Goal: Task Accomplishment & Management: Manage account settings

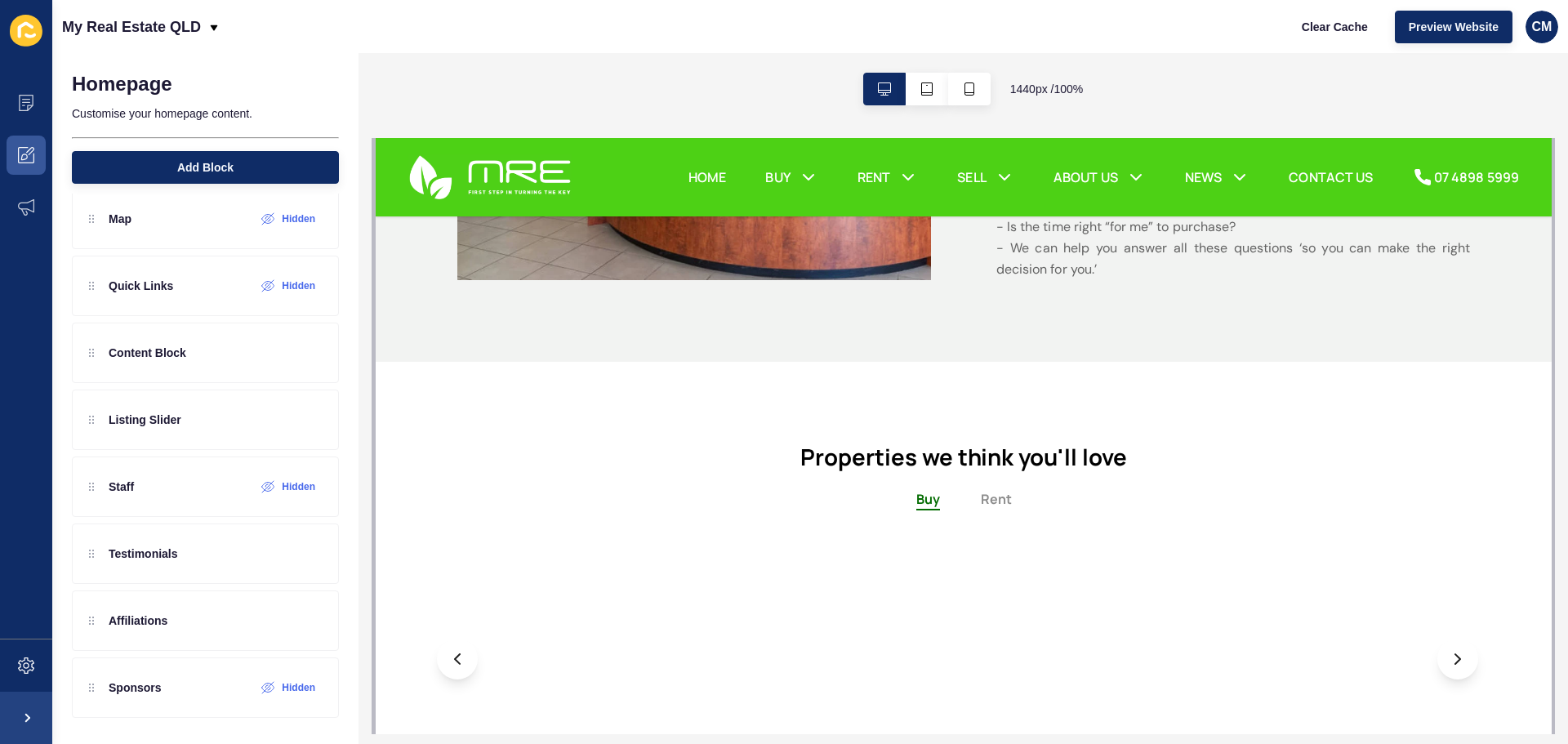
scroll to position [1061, 0]
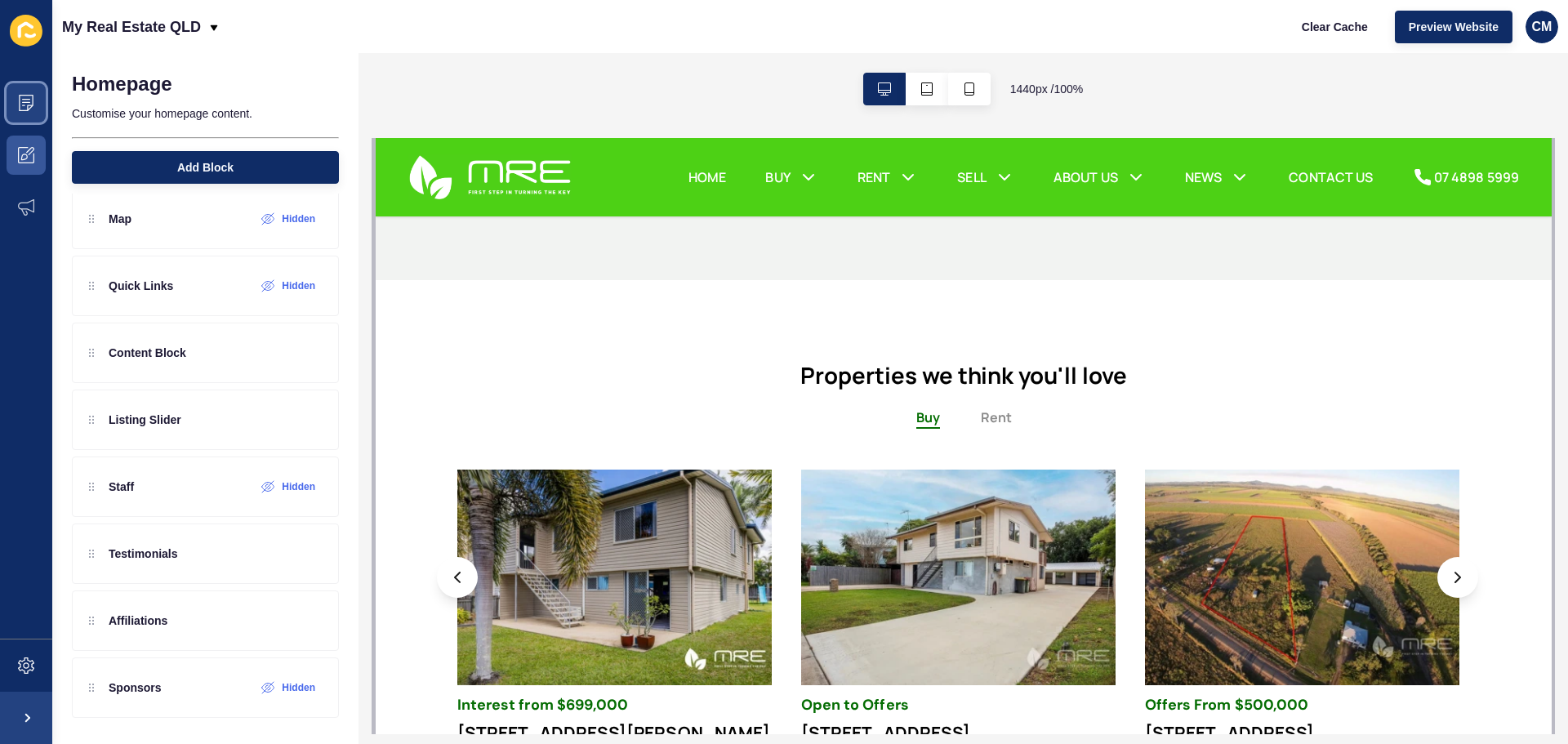
click at [23, 97] on icon at bounding box center [25, 102] width 16 height 16
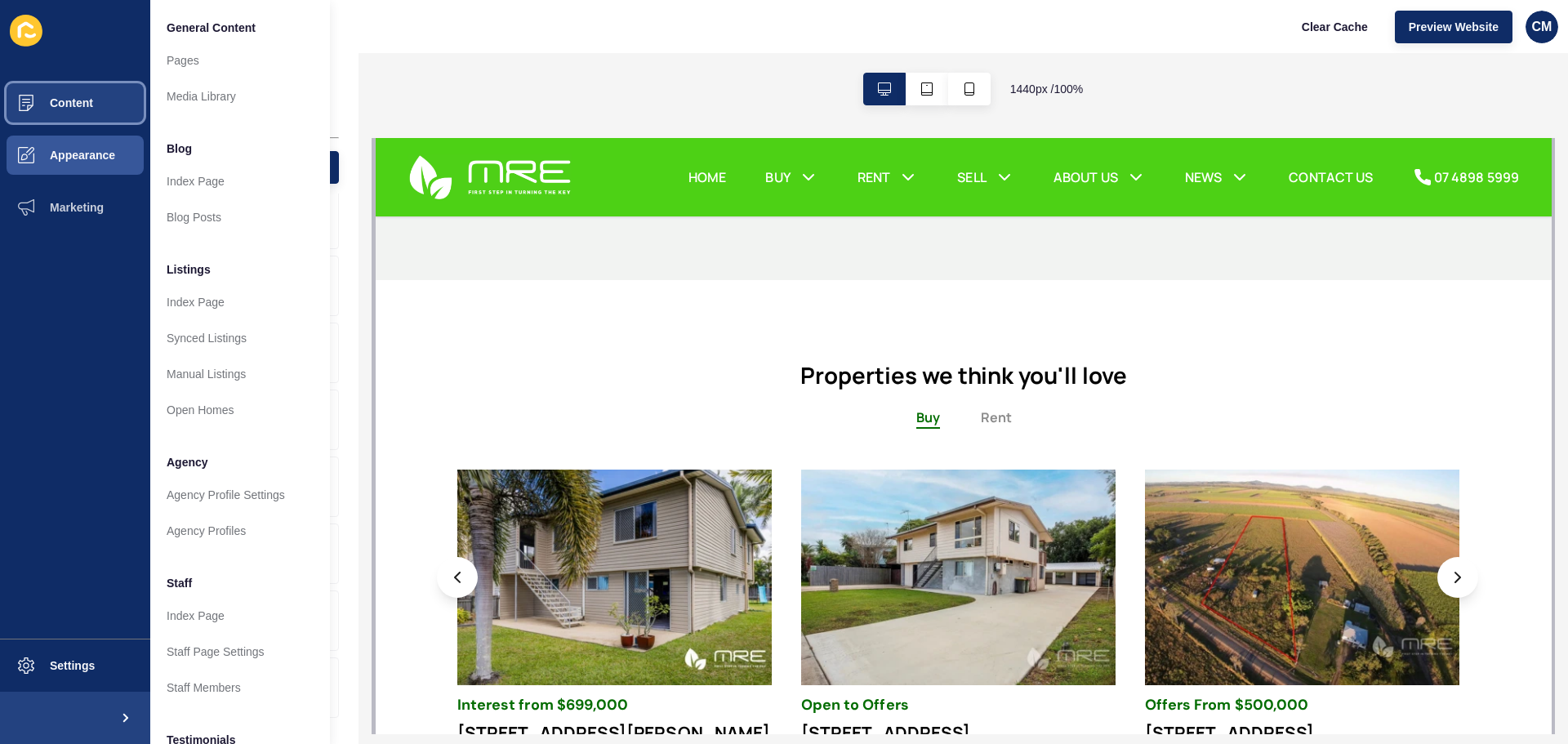
click at [43, 97] on span "Content" at bounding box center [45, 103] width 96 height 13
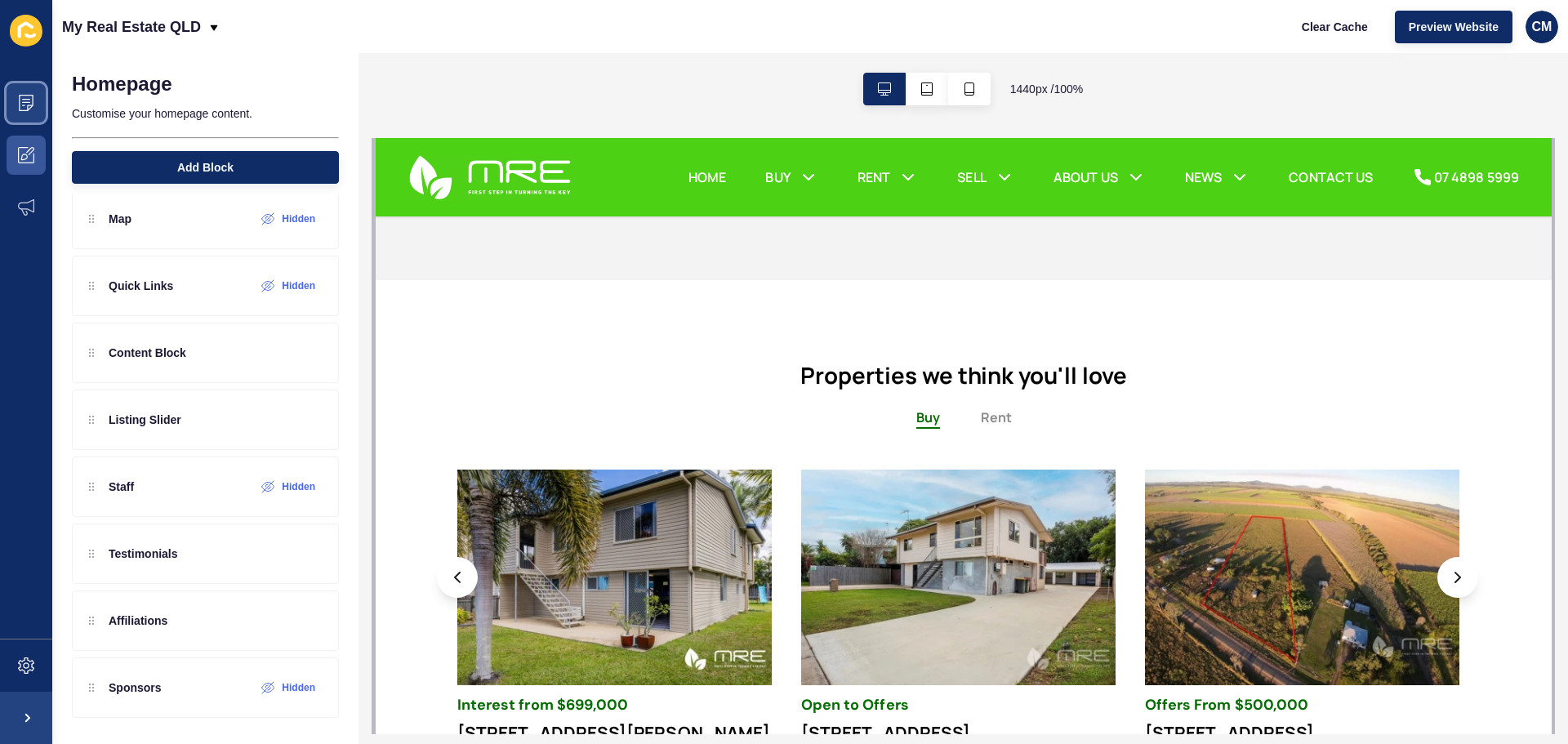
click at [43, 97] on span at bounding box center [26, 102] width 52 height 52
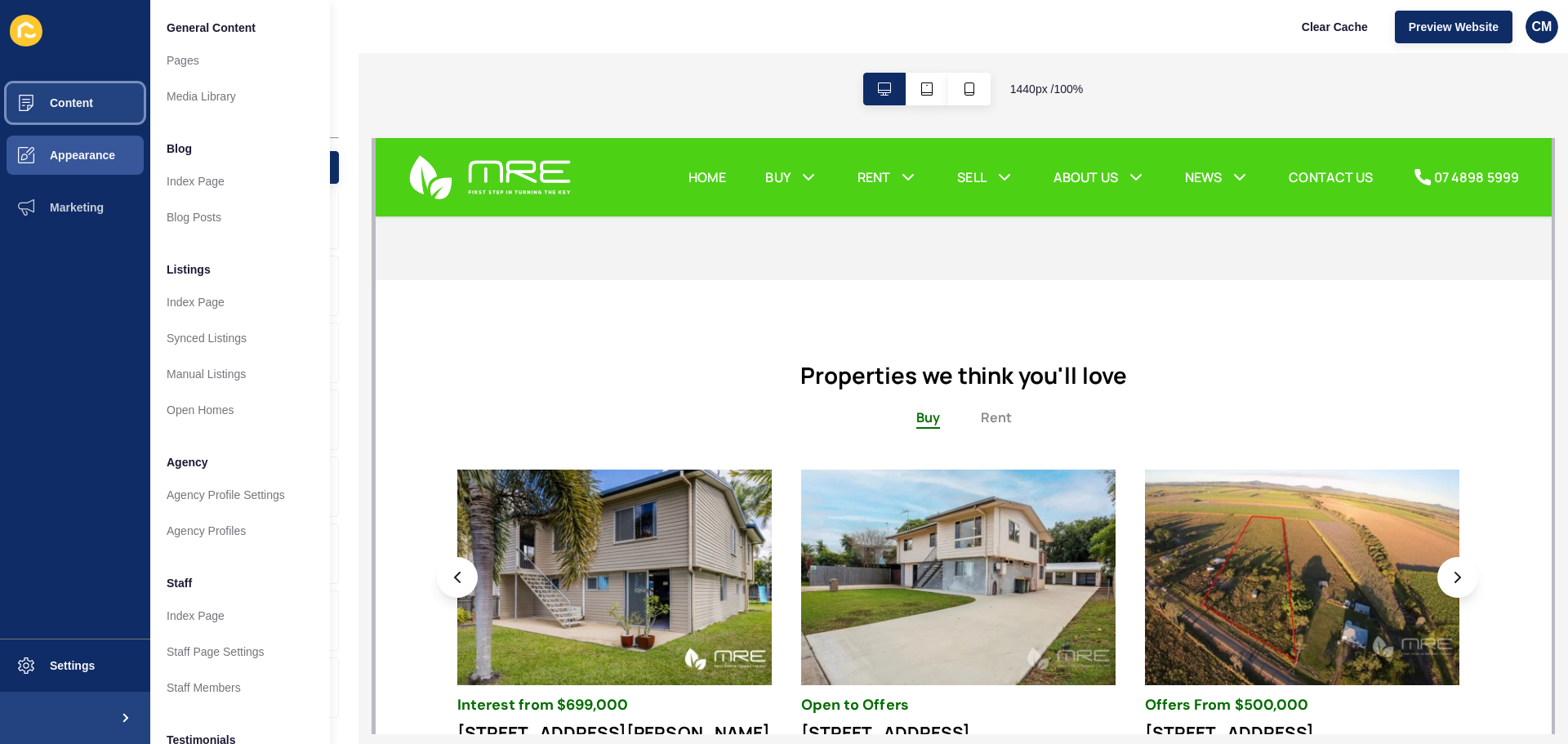
scroll to position [225, 0]
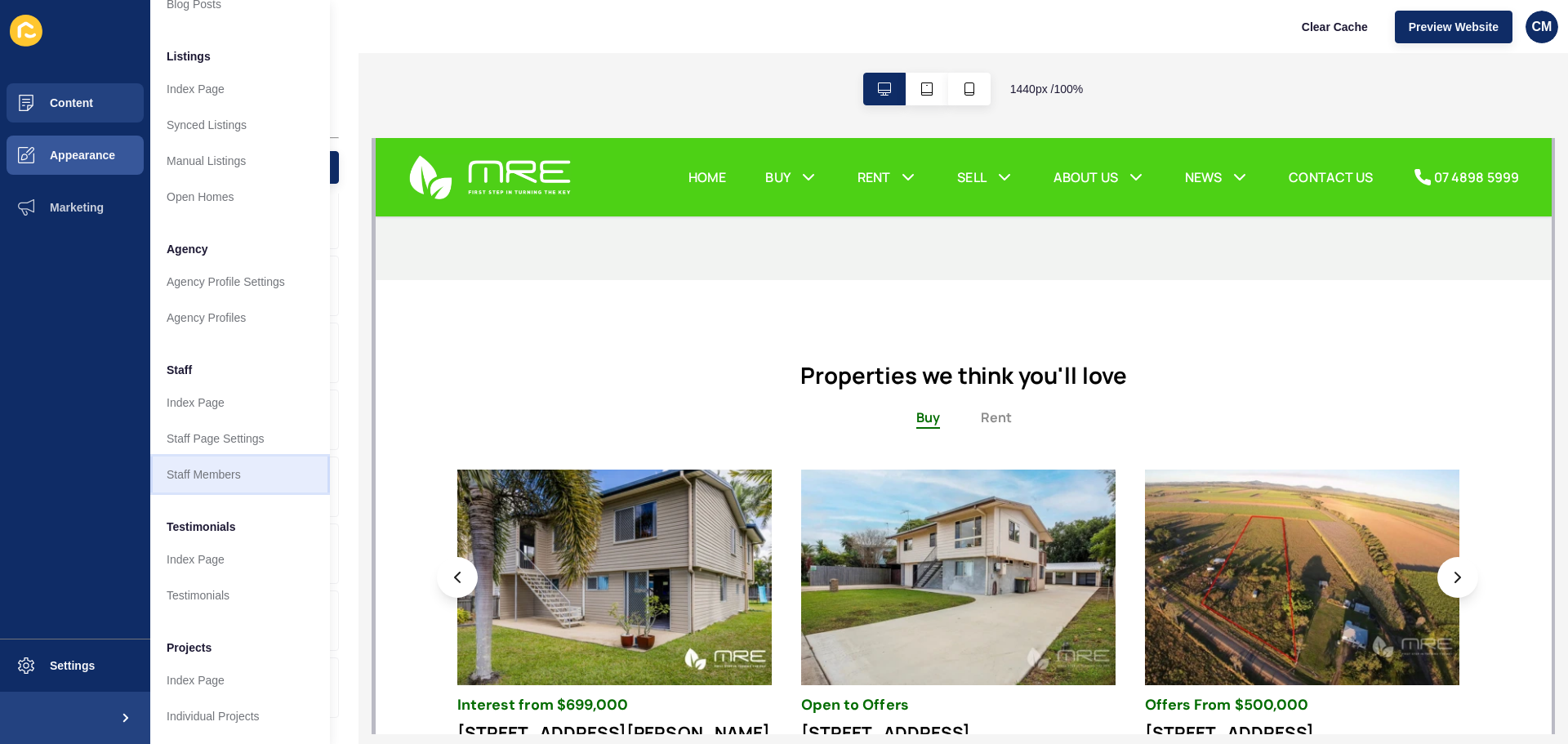
click at [197, 462] on link "Staff Members" at bounding box center [240, 474] width 180 height 36
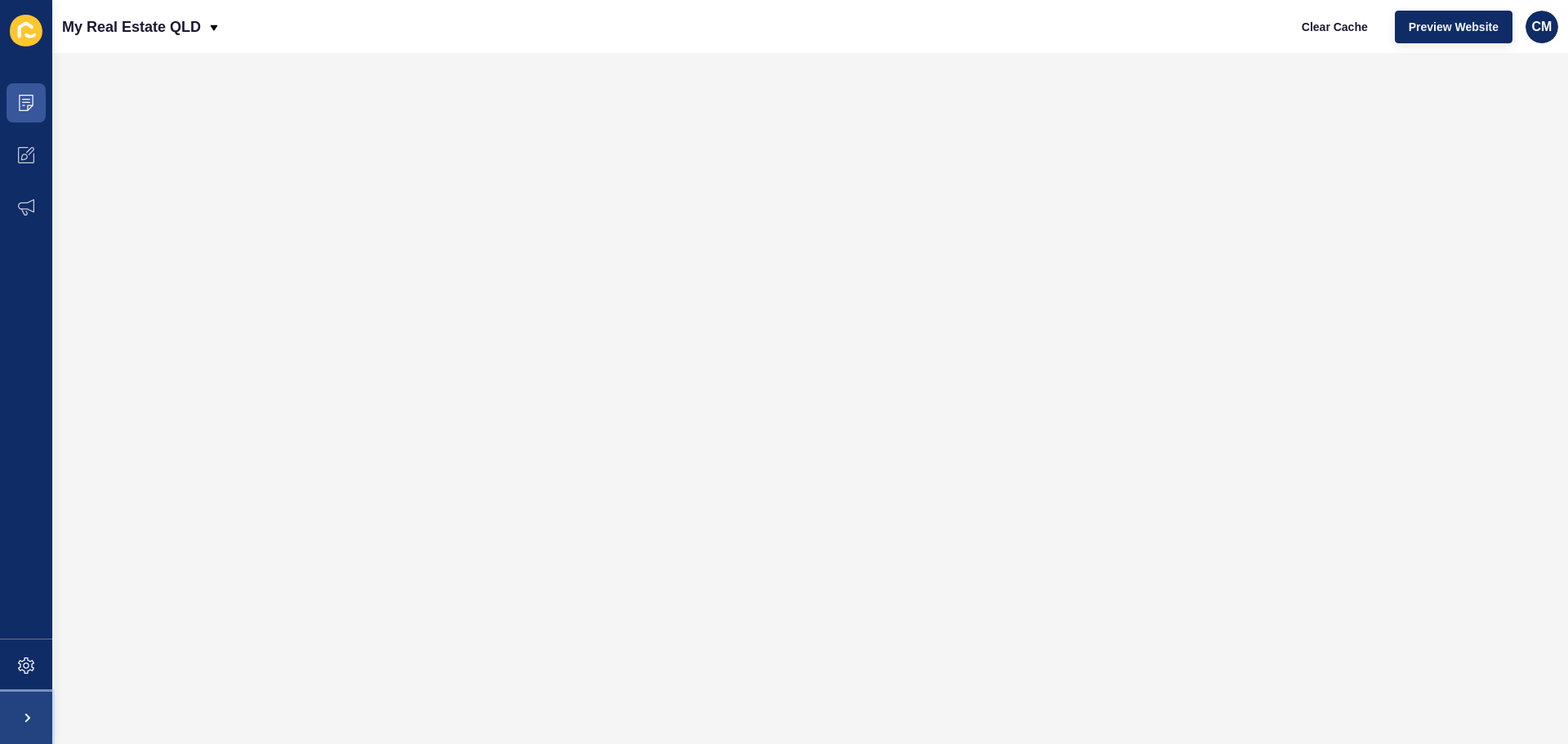
click at [27, 710] on span at bounding box center [26, 717] width 52 height 52
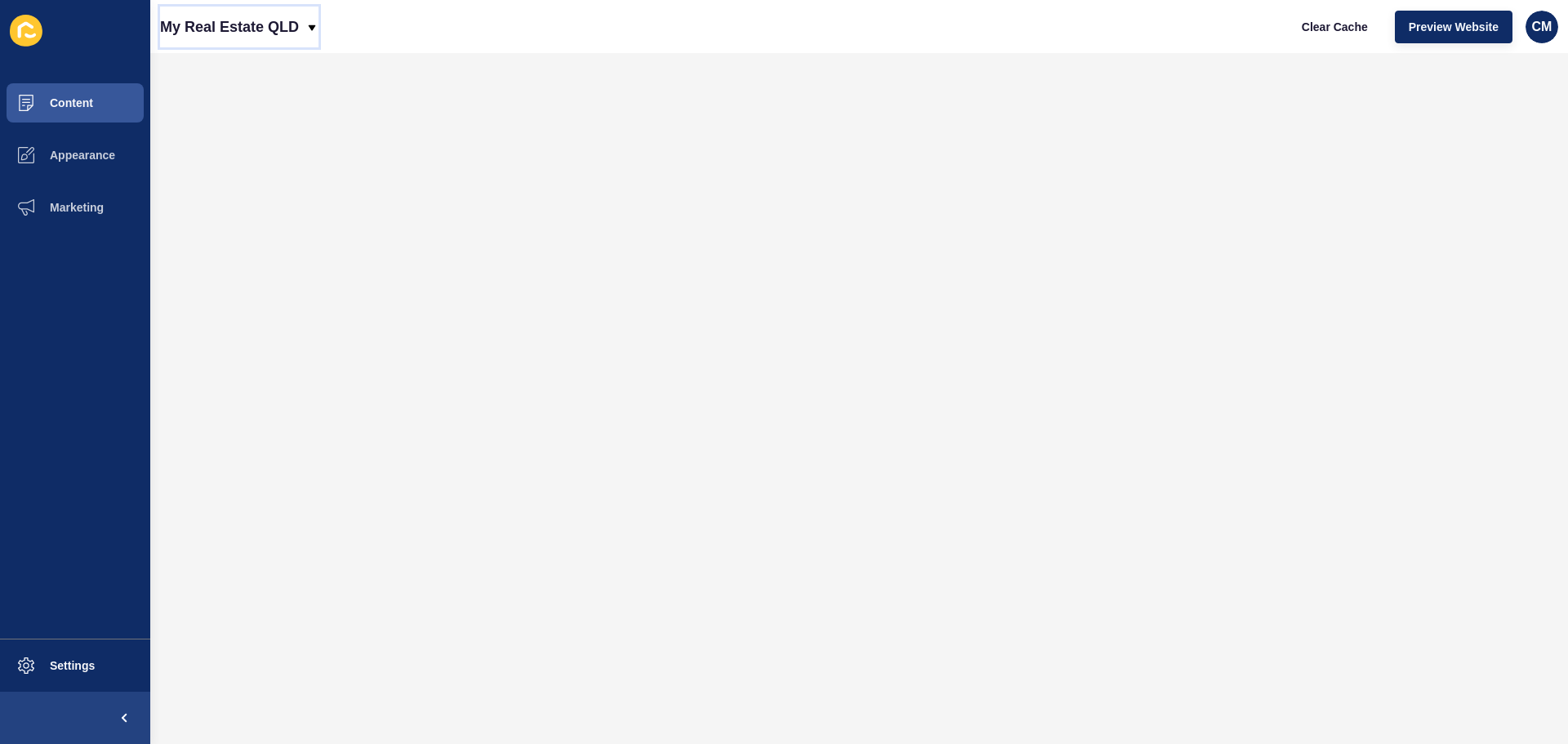
click at [299, 17] on p "My Real Estate QLD" at bounding box center [229, 27] width 139 height 41
click at [256, 73] on div "Back to website list" at bounding box center [231, 75] width 117 height 29
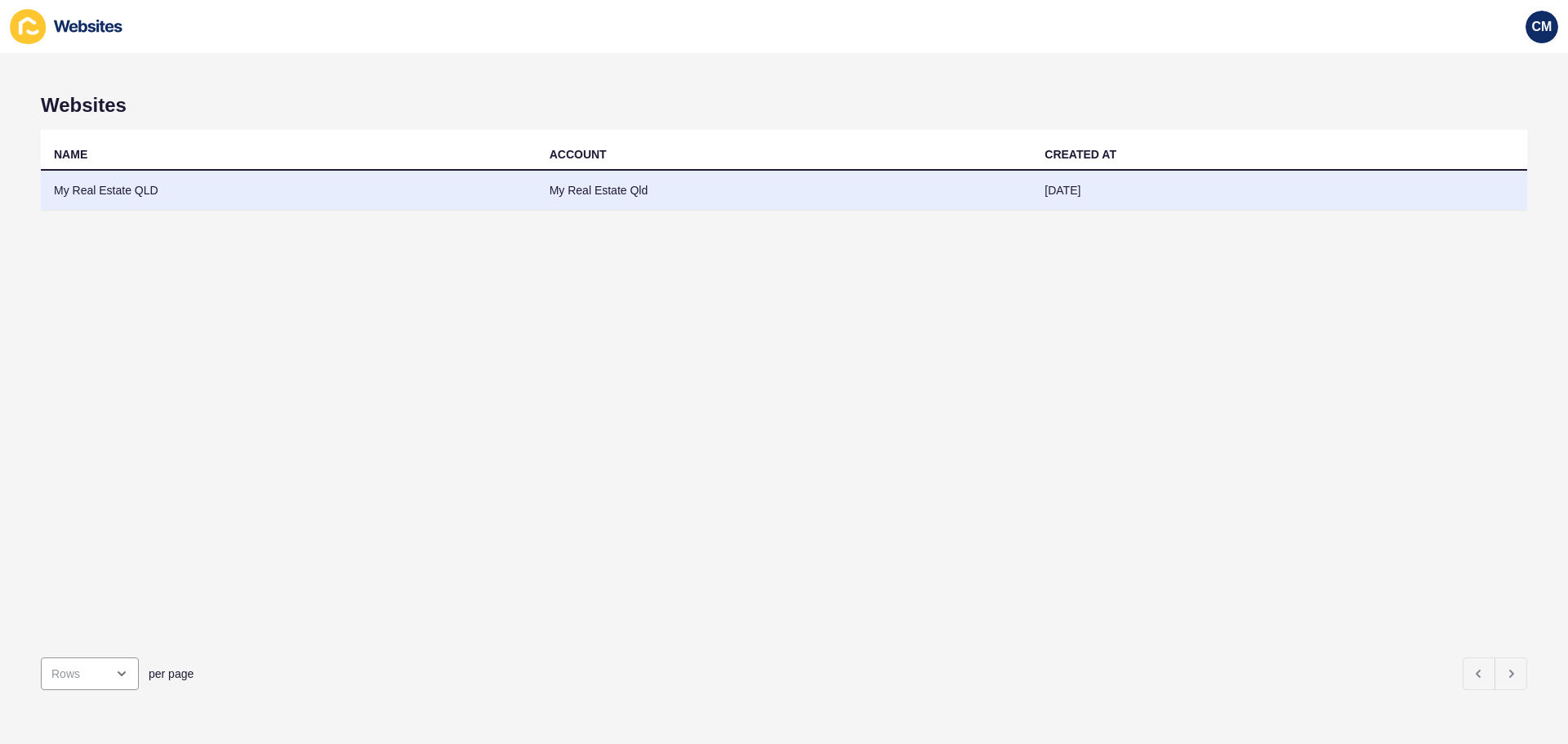
click at [149, 191] on td "My Real Estate QLD" at bounding box center [289, 191] width 496 height 40
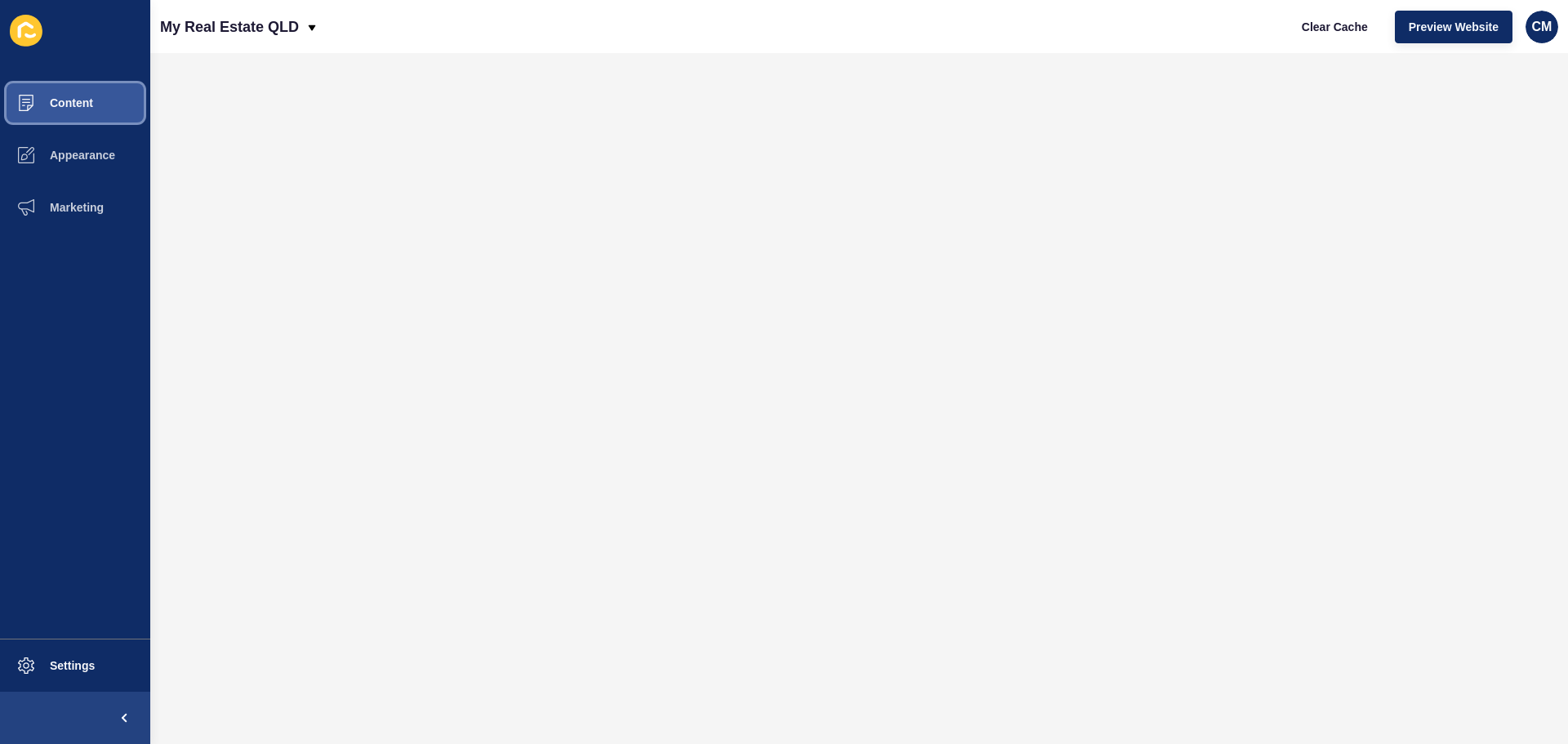
click at [101, 113] on button "Content" at bounding box center [75, 102] width 150 height 52
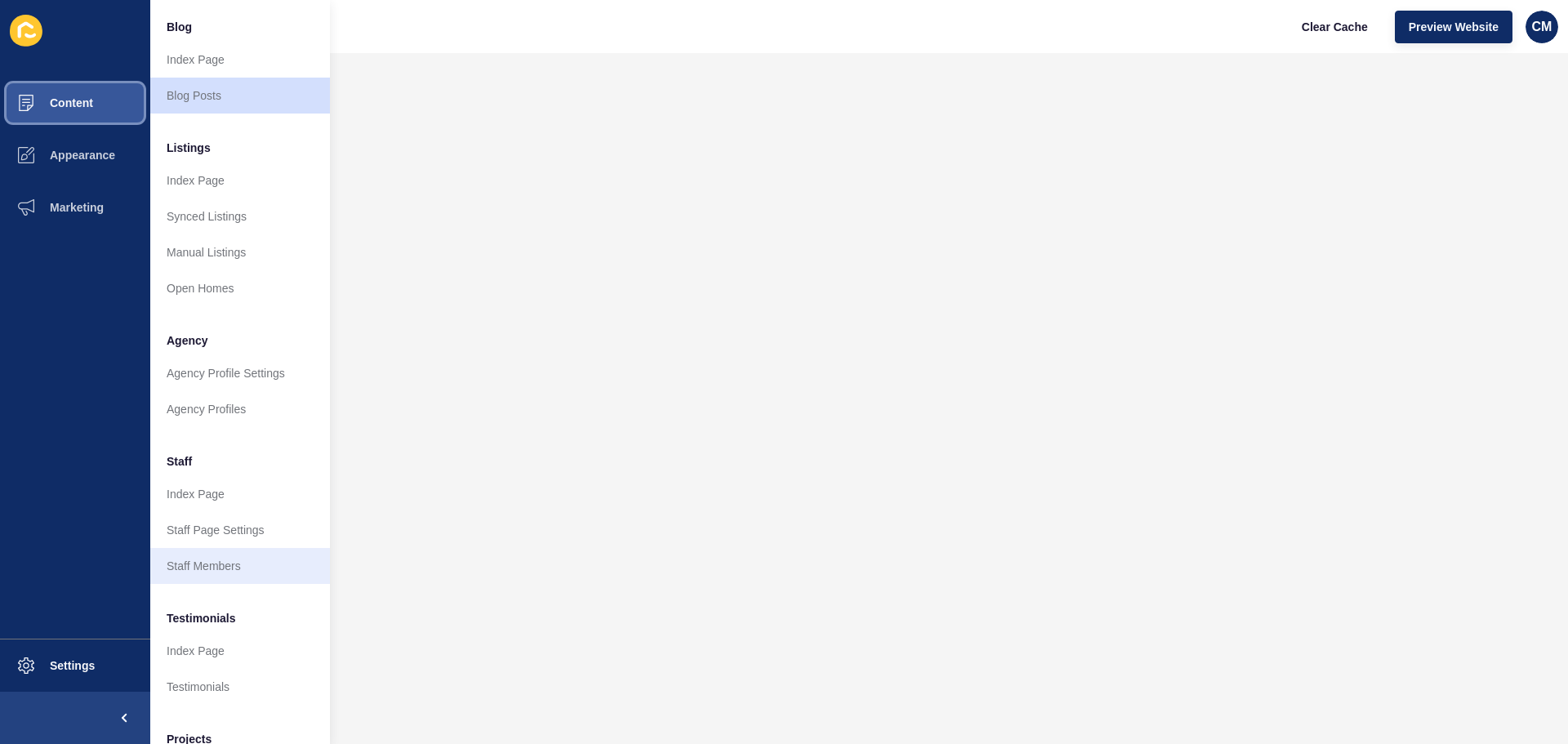
scroll to position [225, 0]
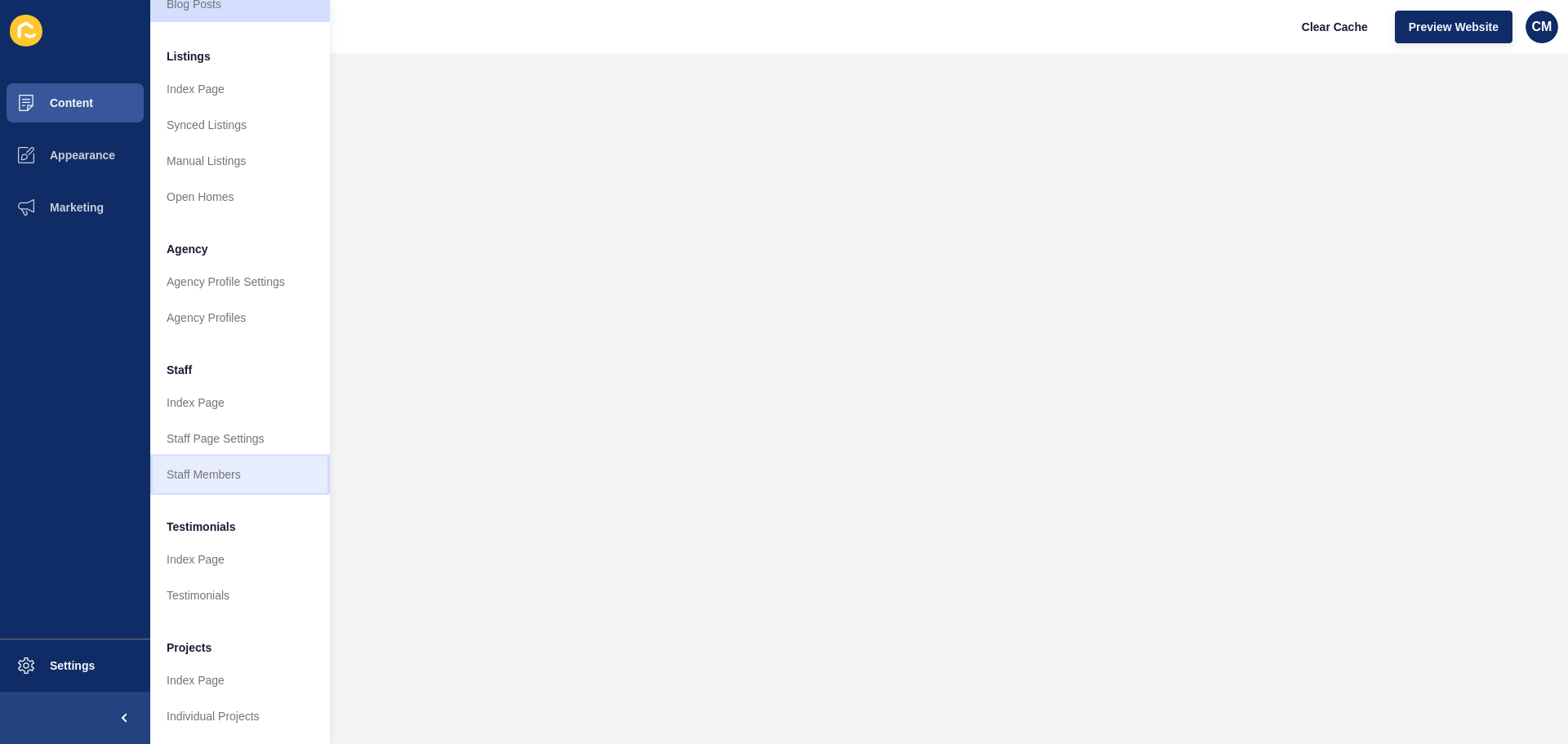
click at [257, 456] on link "Staff Members" at bounding box center [240, 474] width 180 height 36
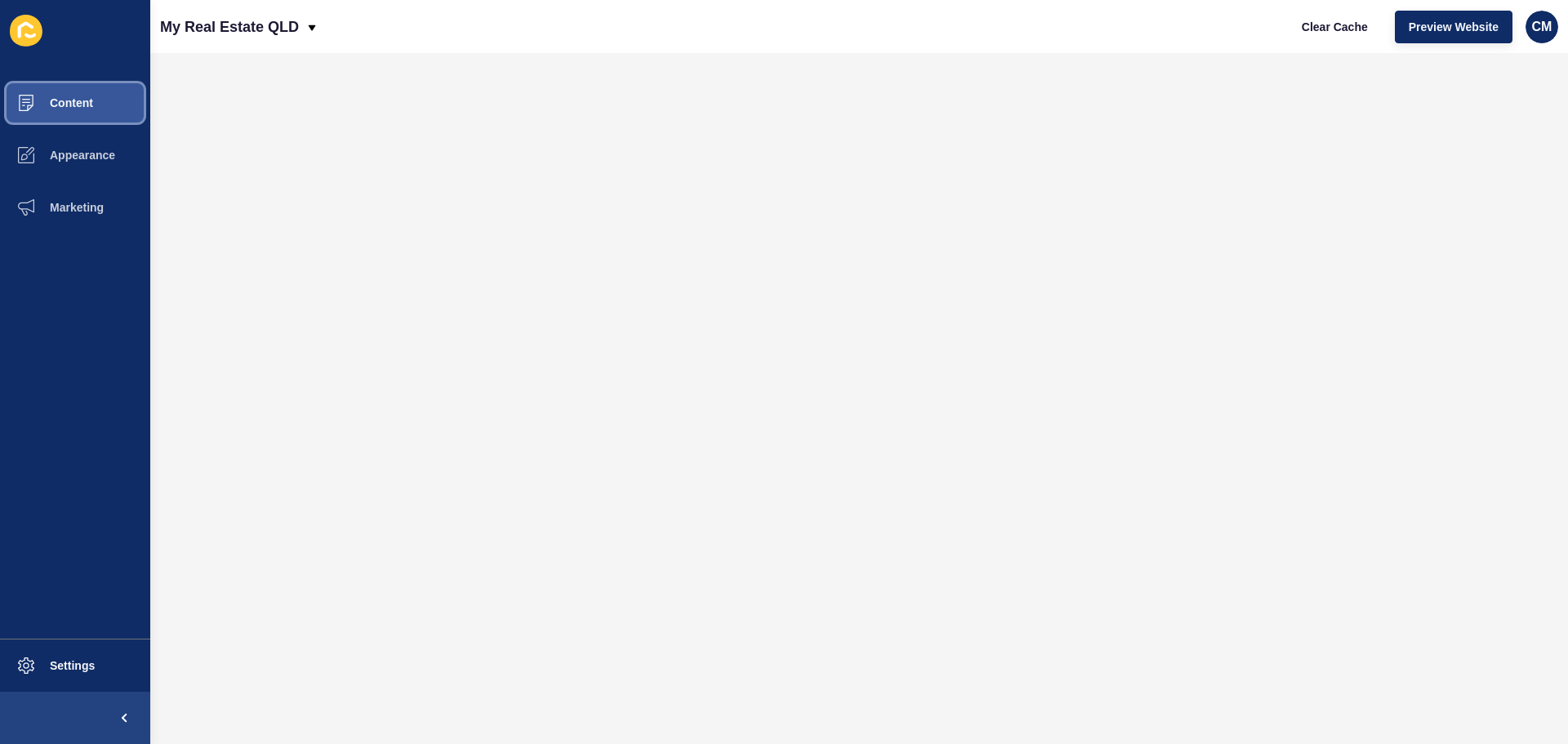
click at [121, 78] on button "Content" at bounding box center [75, 102] width 150 height 52
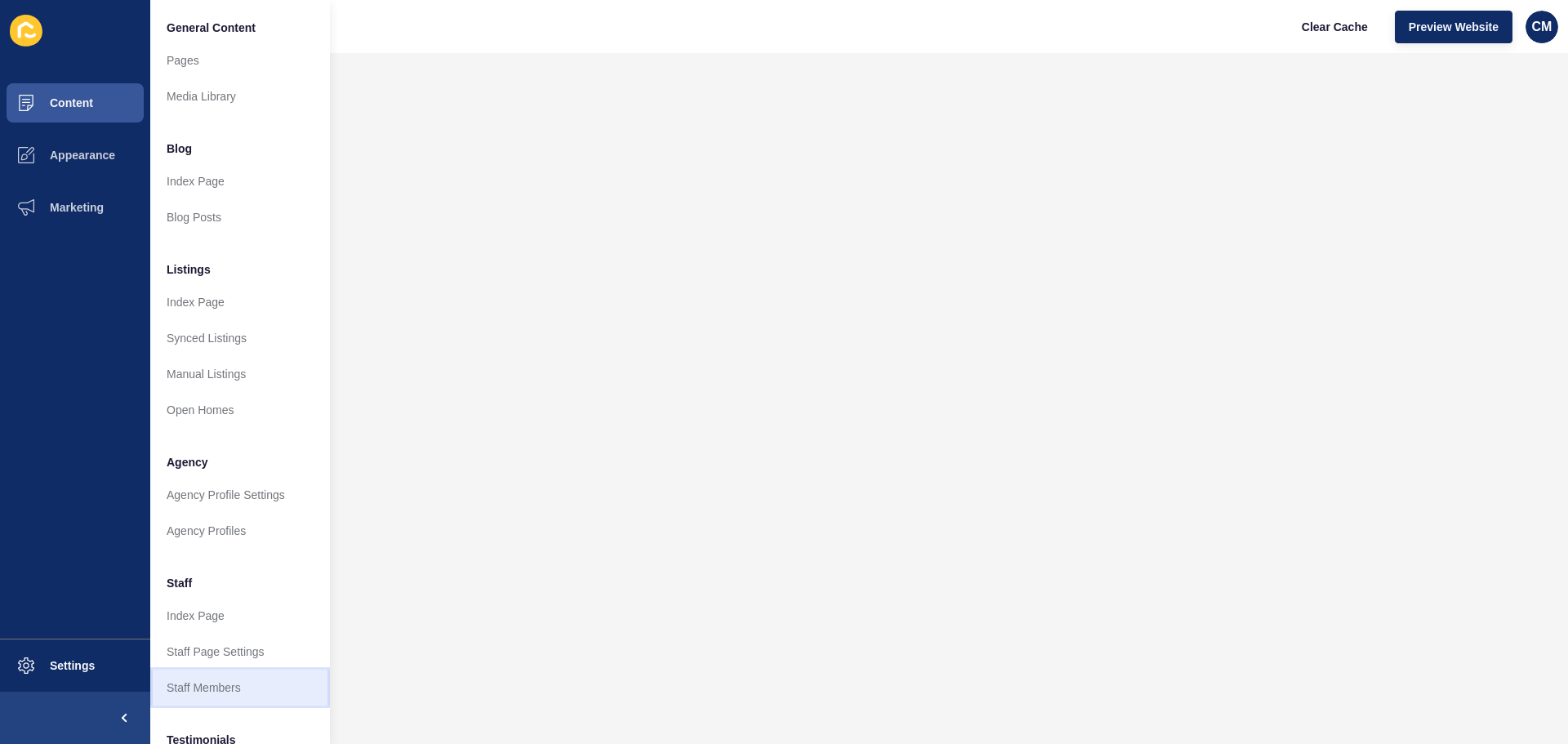
click at [263, 688] on link "Staff Members" at bounding box center [240, 687] width 180 height 36
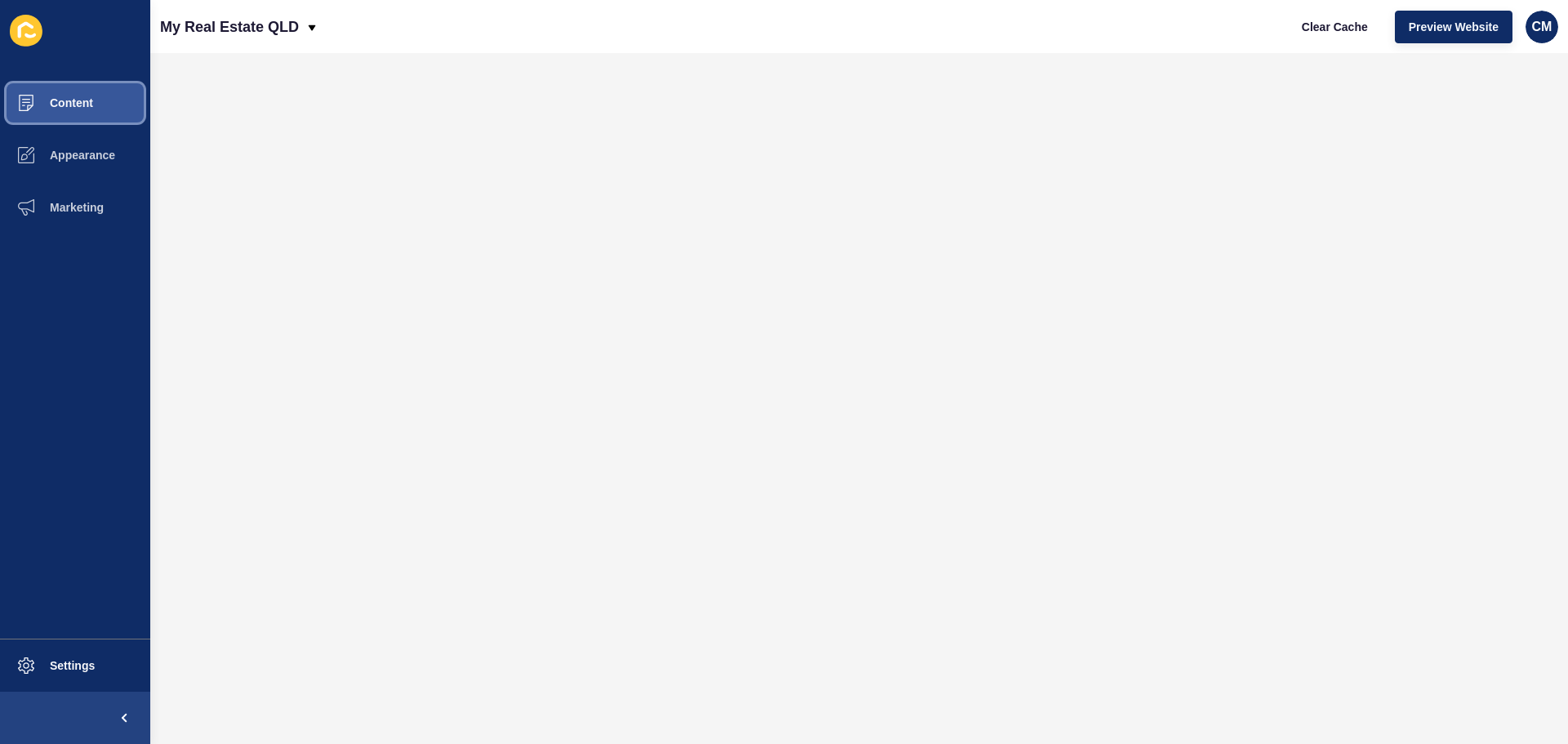
click at [76, 98] on span "Content" at bounding box center [45, 103] width 96 height 13
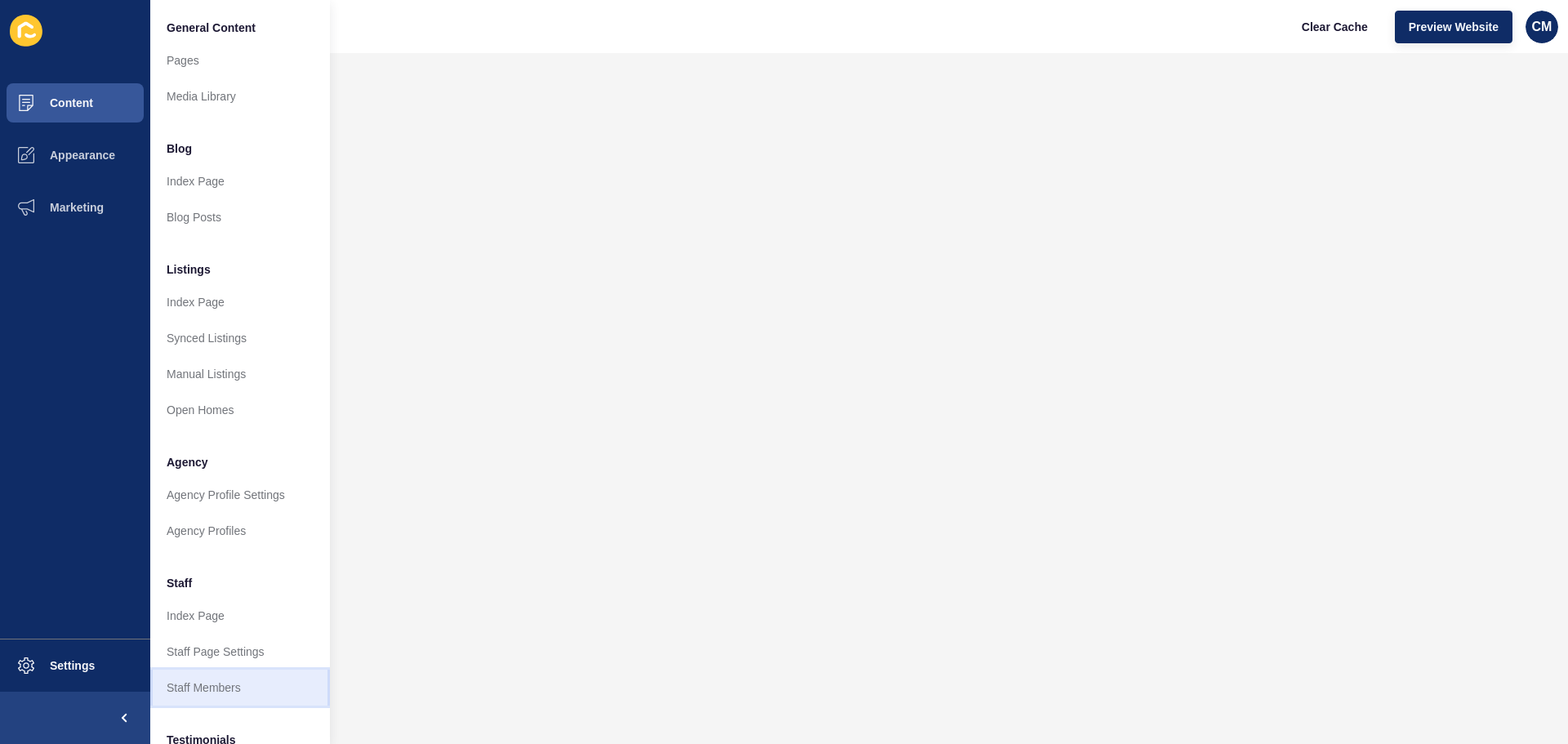
click at [249, 688] on link "Staff Members" at bounding box center [240, 687] width 180 height 36
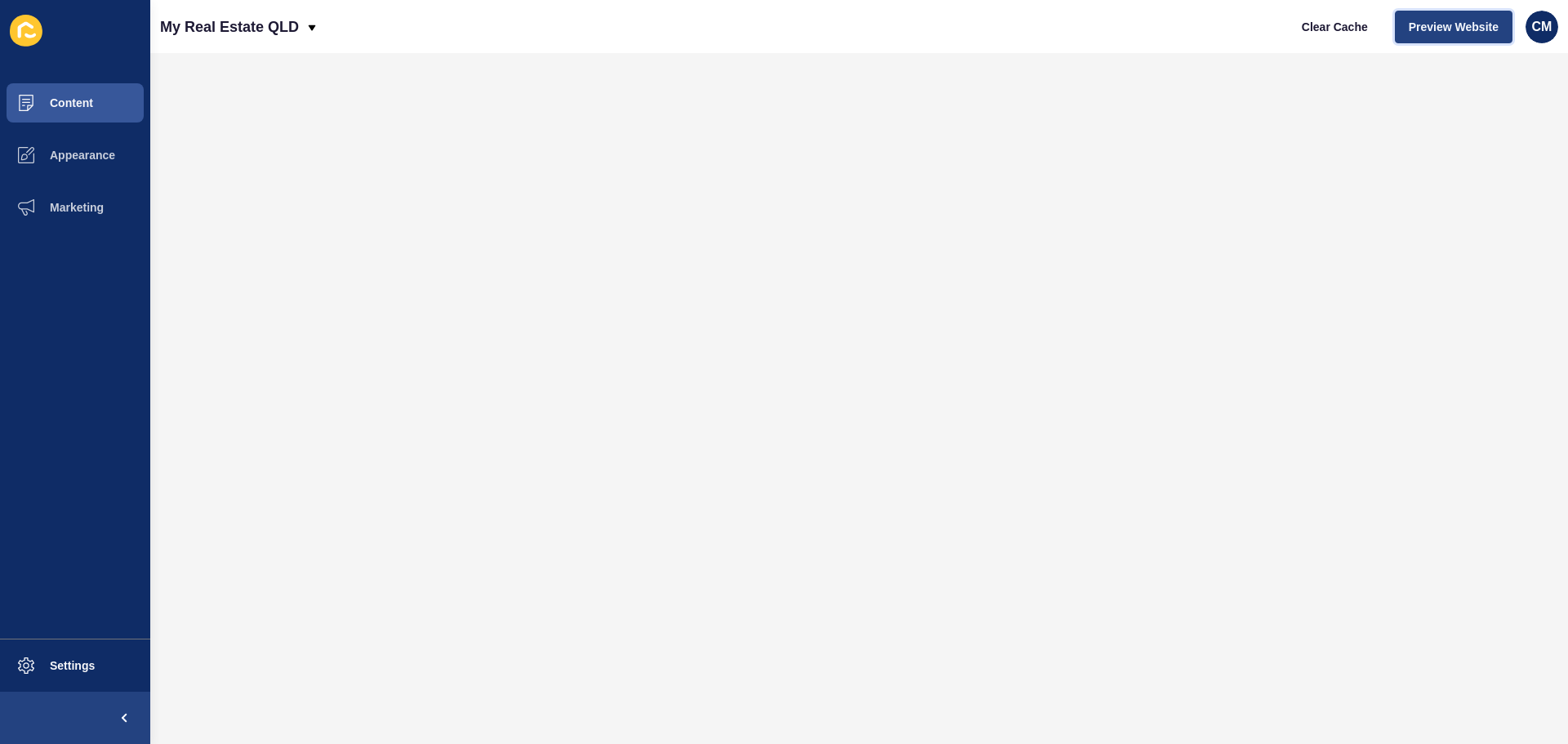
click at [1437, 14] on button "Preview Website" at bounding box center [1454, 27] width 118 height 33
click at [102, 107] on button "Content" at bounding box center [75, 102] width 150 height 52
click at [107, 103] on button "Content" at bounding box center [75, 102] width 150 height 52
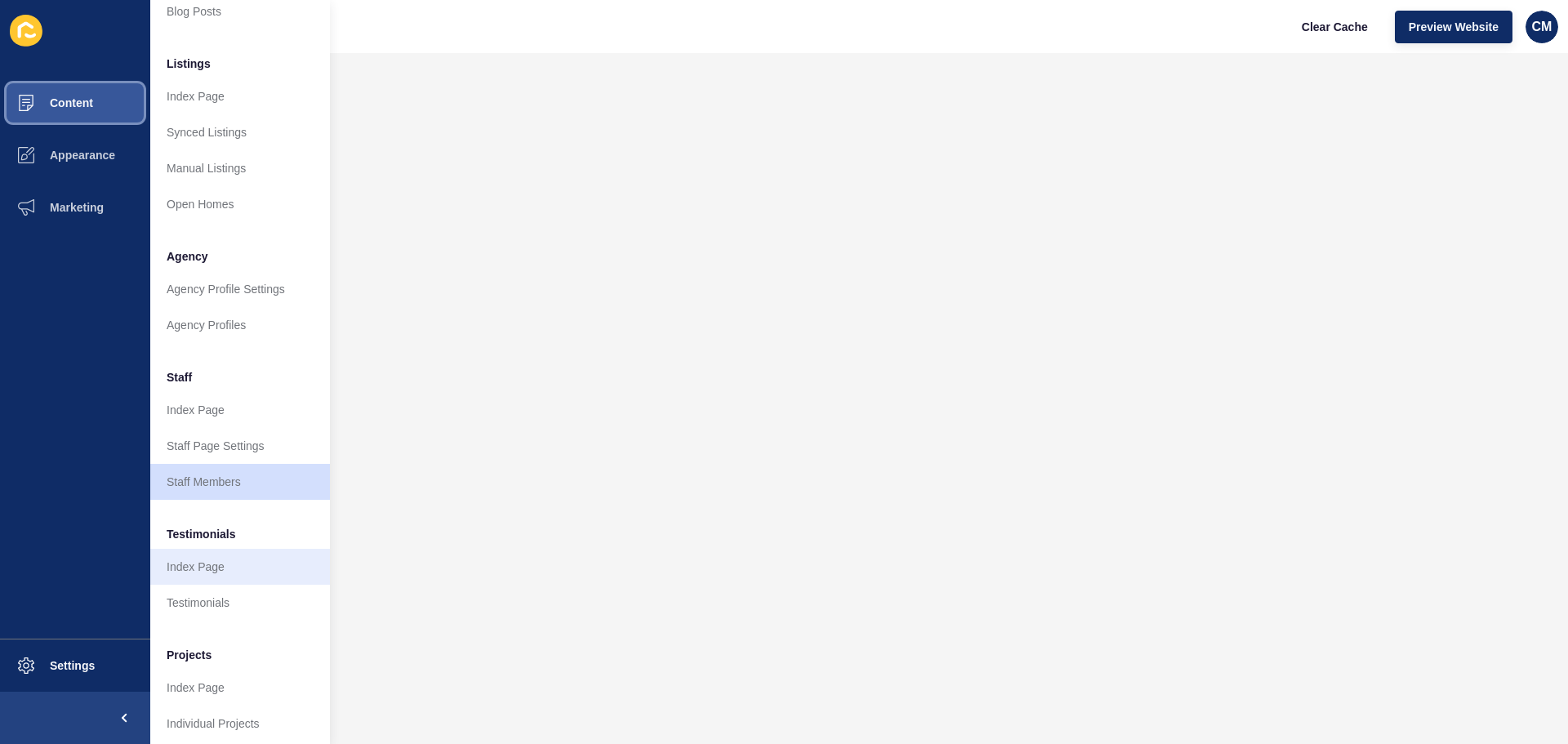
scroll to position [225, 0]
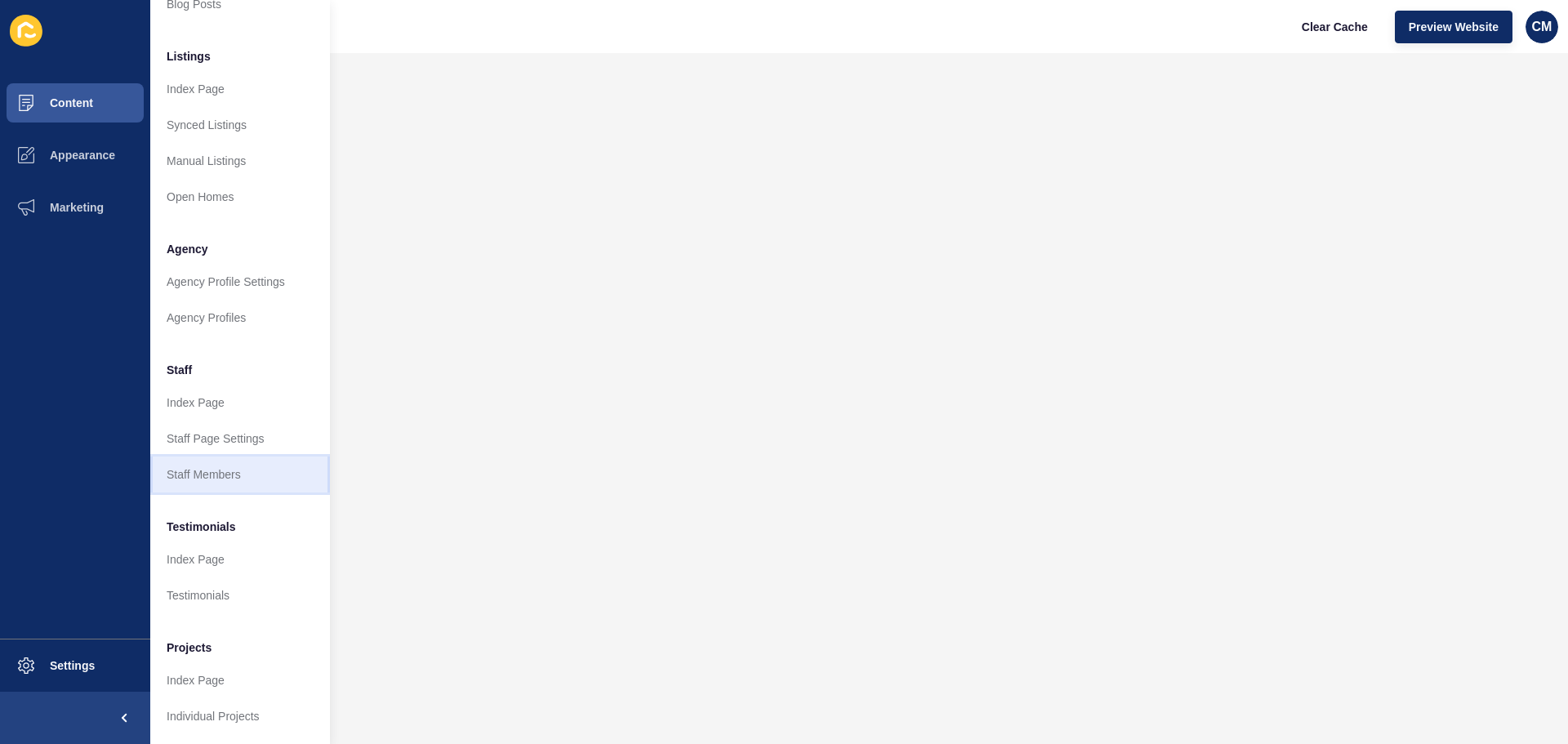
click at [236, 456] on link "Staff Members" at bounding box center [240, 474] width 180 height 36
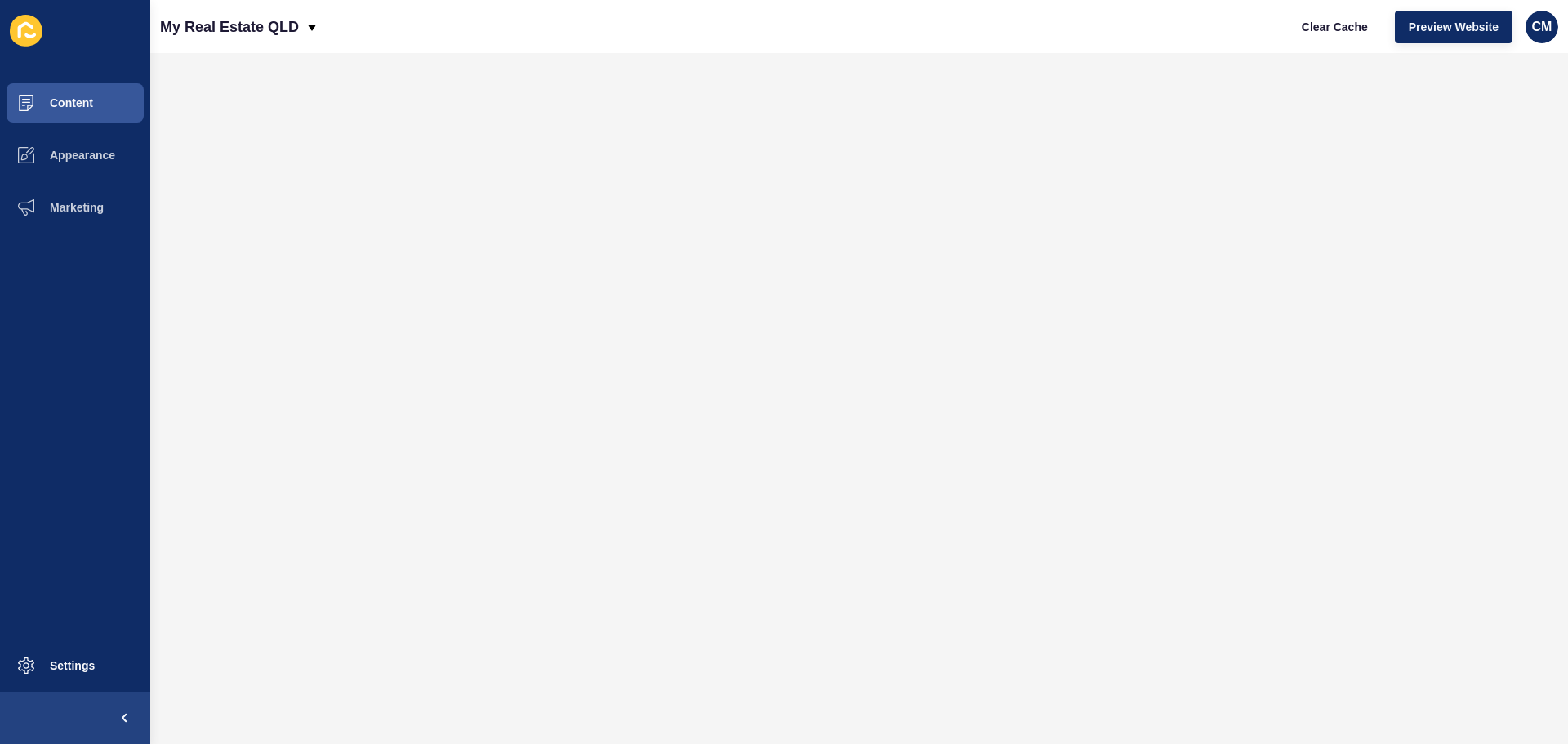
scroll to position [0, 0]
click at [86, 119] on button "Content" at bounding box center [75, 102] width 150 height 52
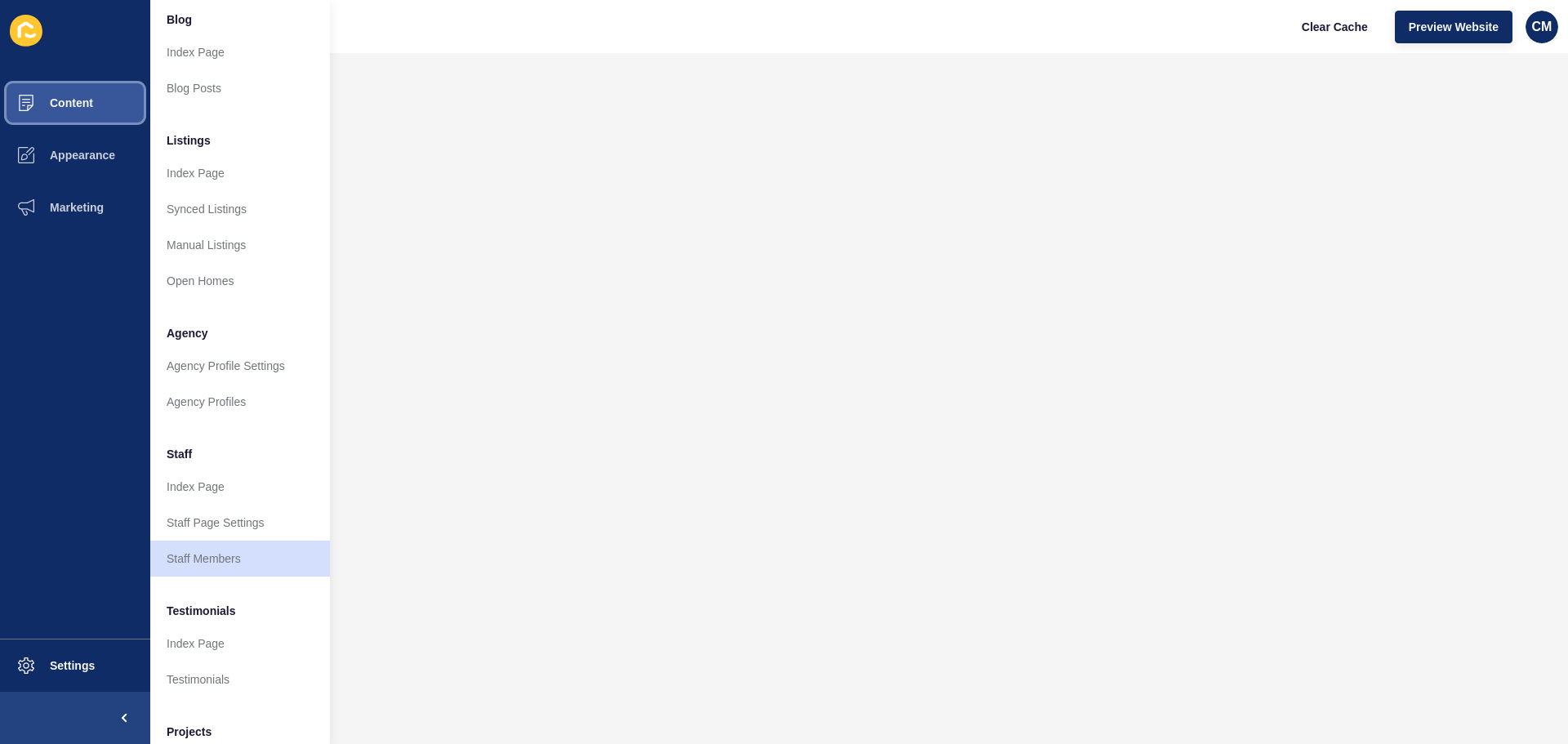
scroll to position [225, 0]
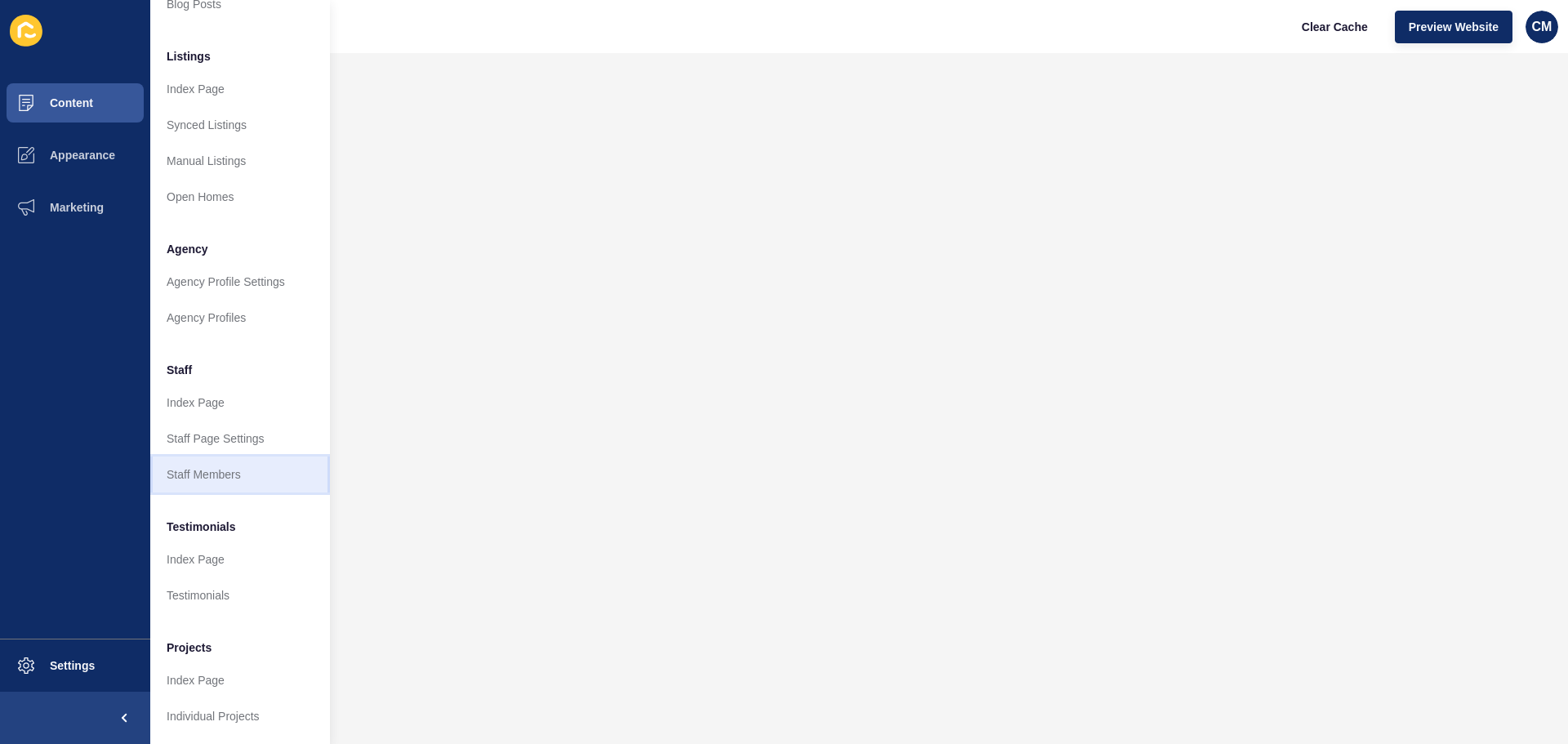
click at [212, 456] on link "Staff Members" at bounding box center [240, 474] width 180 height 36
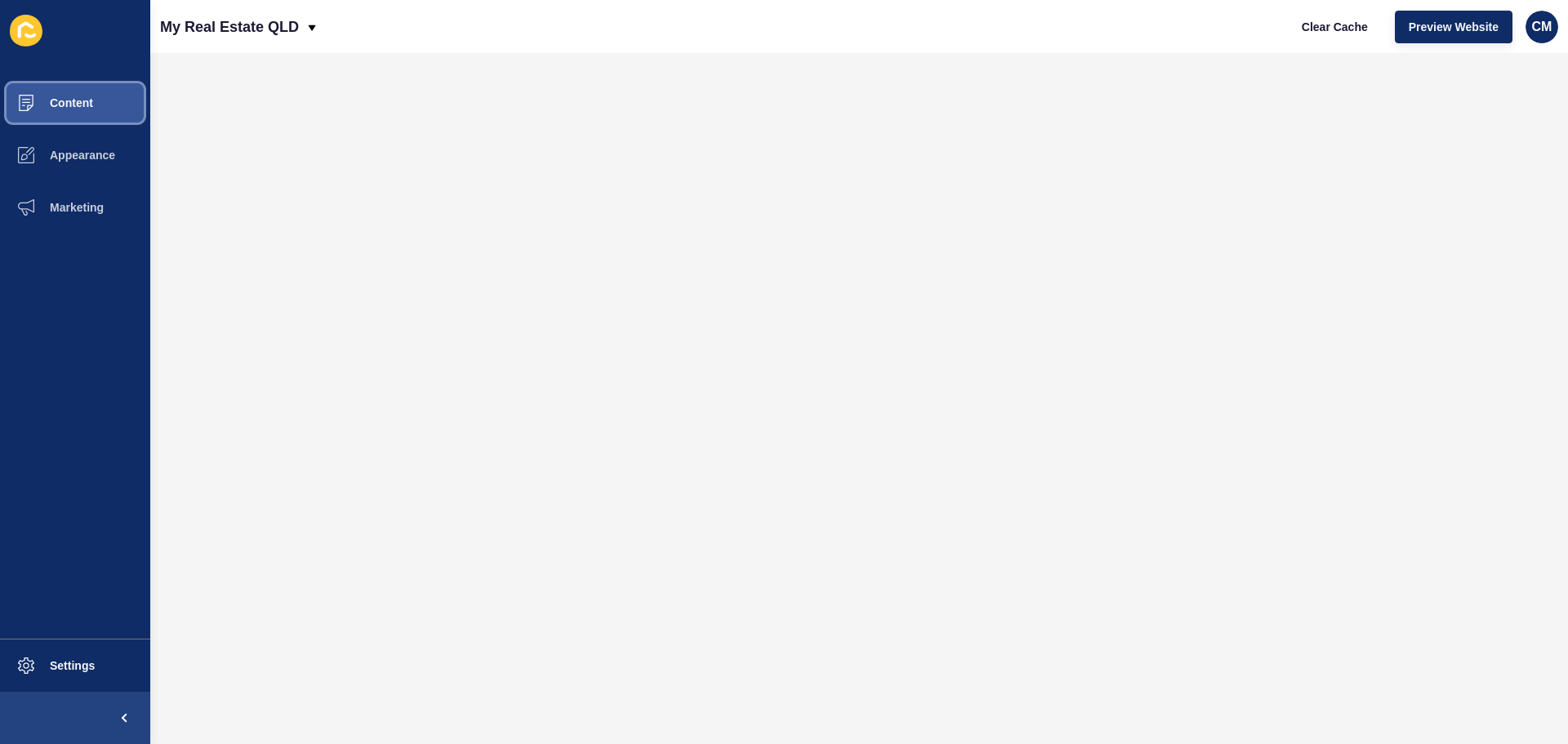
click at [122, 96] on button "Content" at bounding box center [75, 102] width 150 height 52
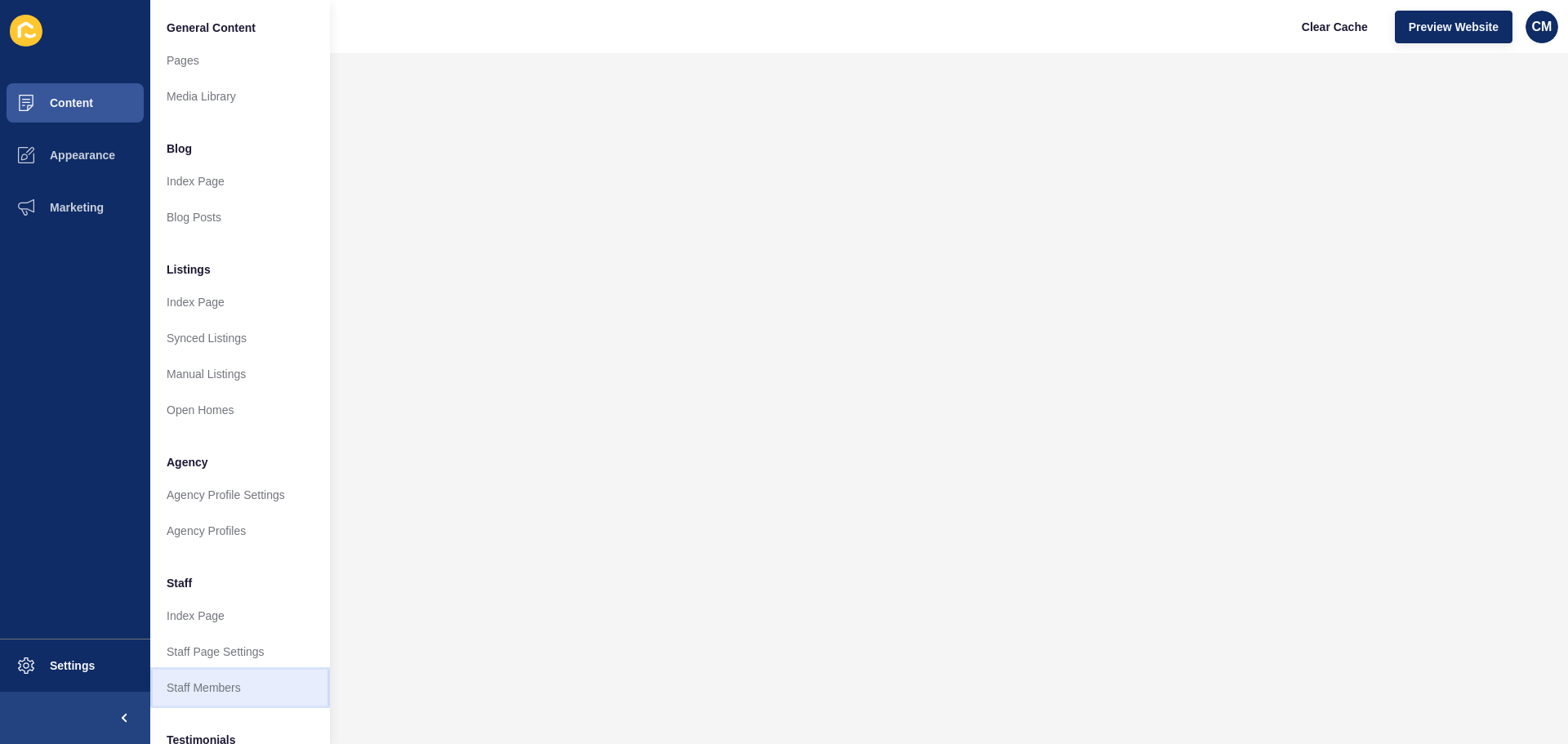
click at [257, 699] on link "Staff Members" at bounding box center [240, 687] width 180 height 36
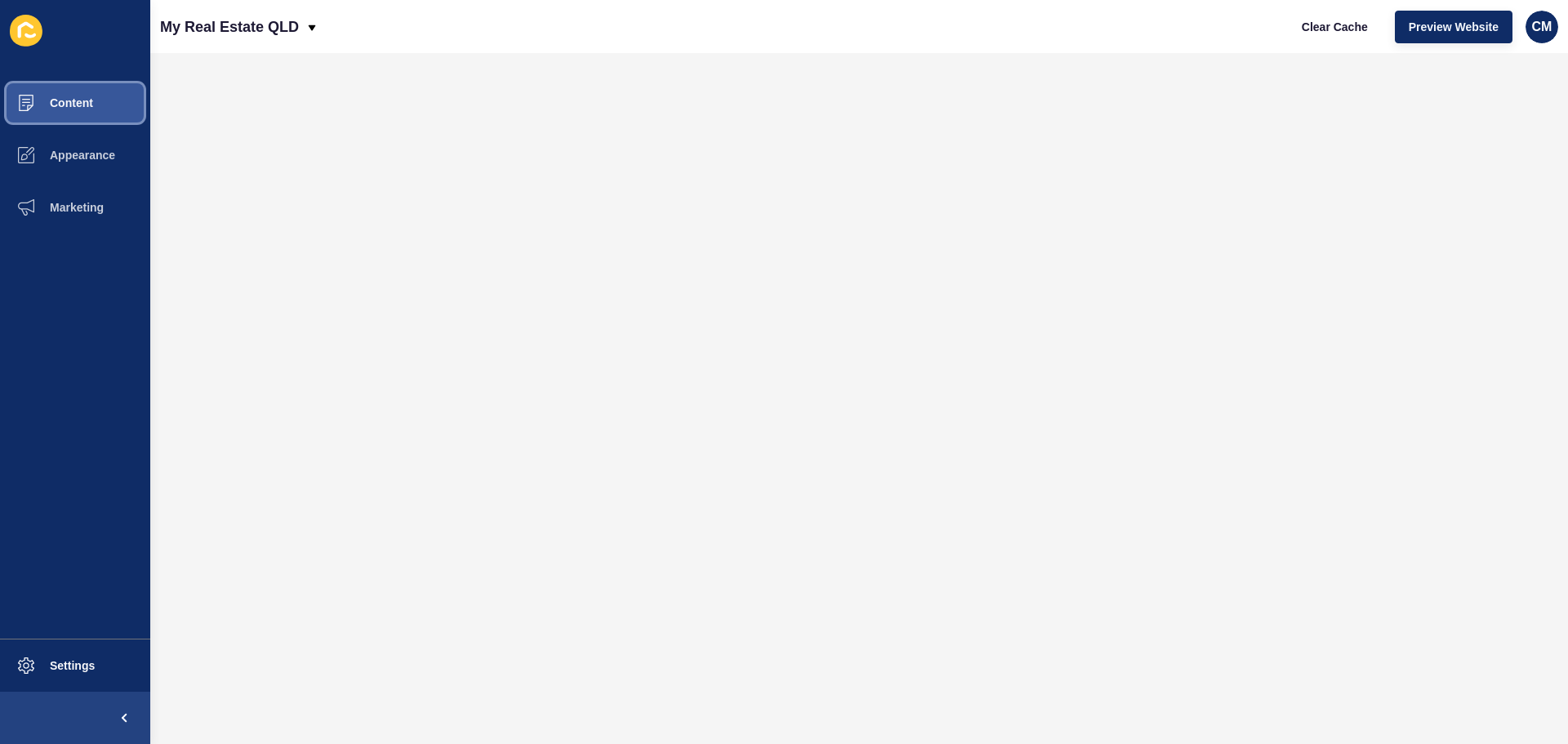
click at [50, 118] on span at bounding box center [26, 102] width 52 height 52
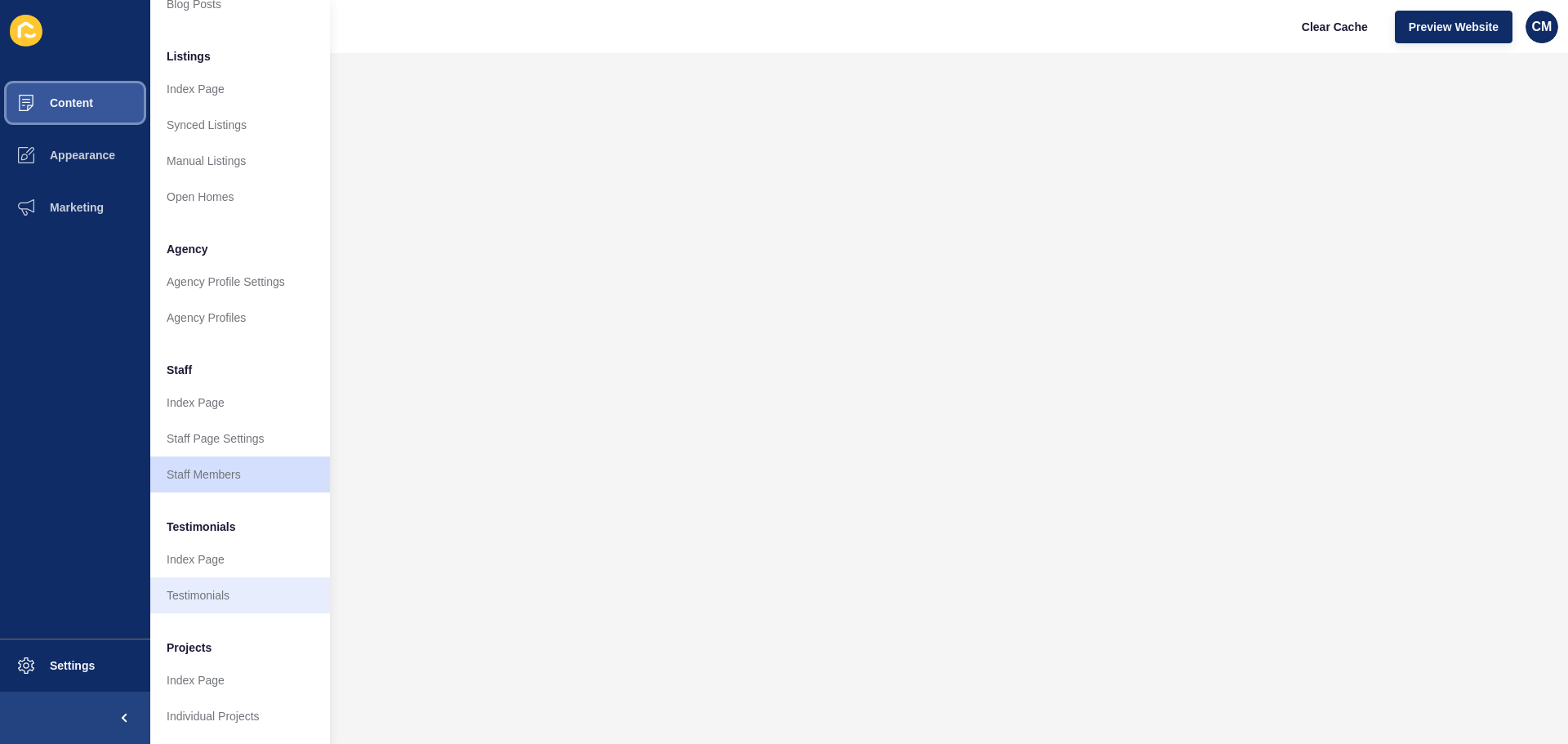
scroll to position [225, 0]
click at [230, 466] on link "Staff Members" at bounding box center [240, 474] width 180 height 36
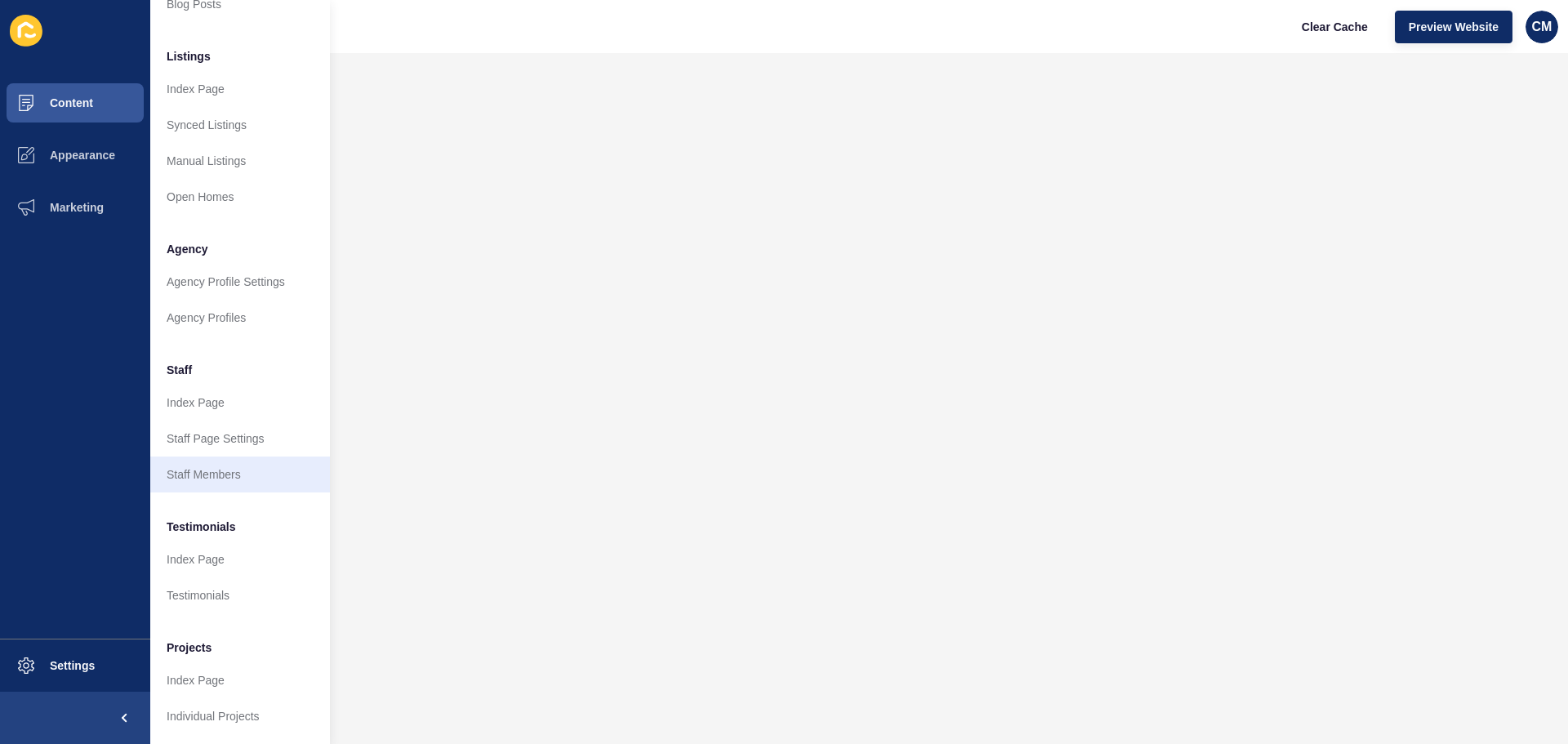
scroll to position [0, 0]
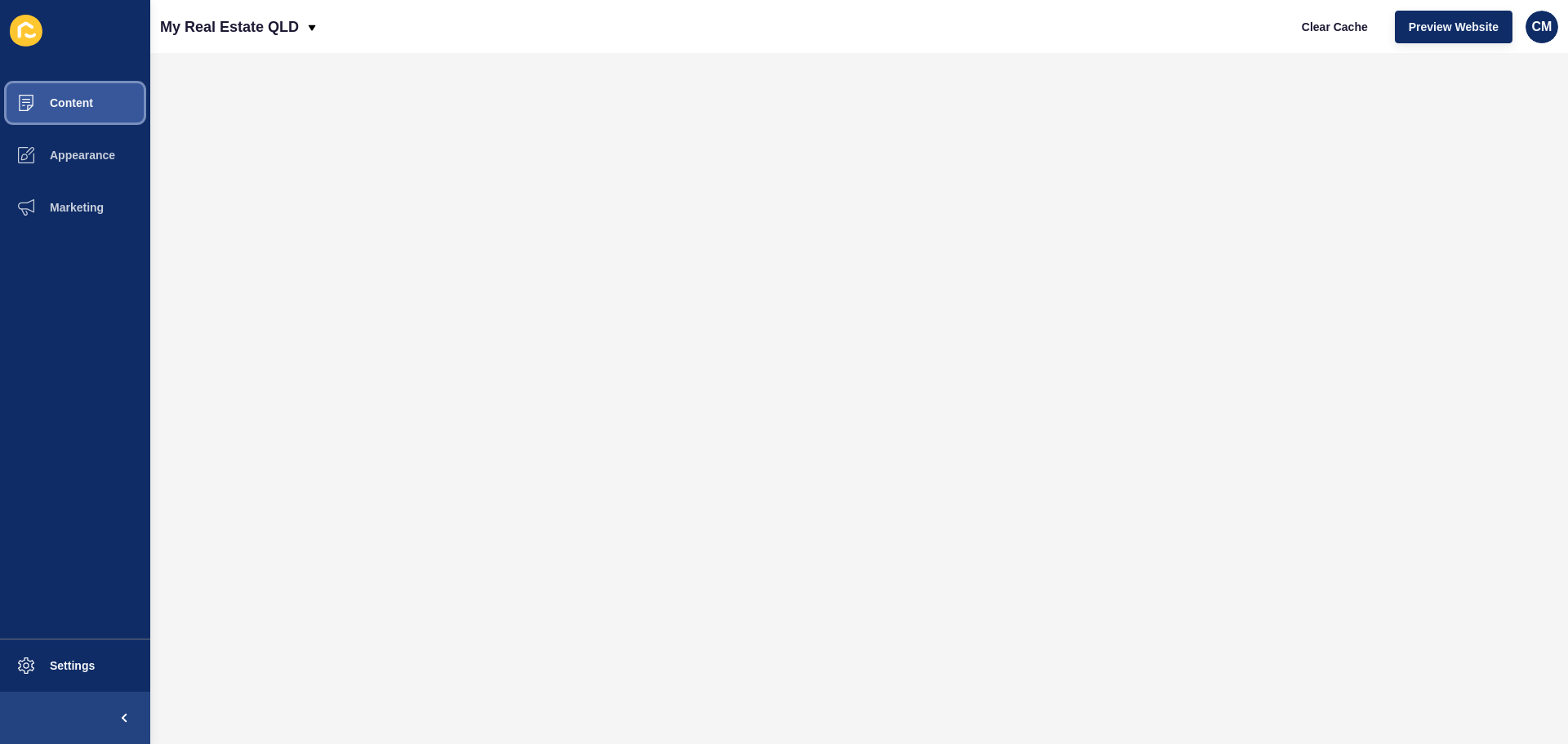
click at [126, 94] on button "Content" at bounding box center [75, 102] width 150 height 52
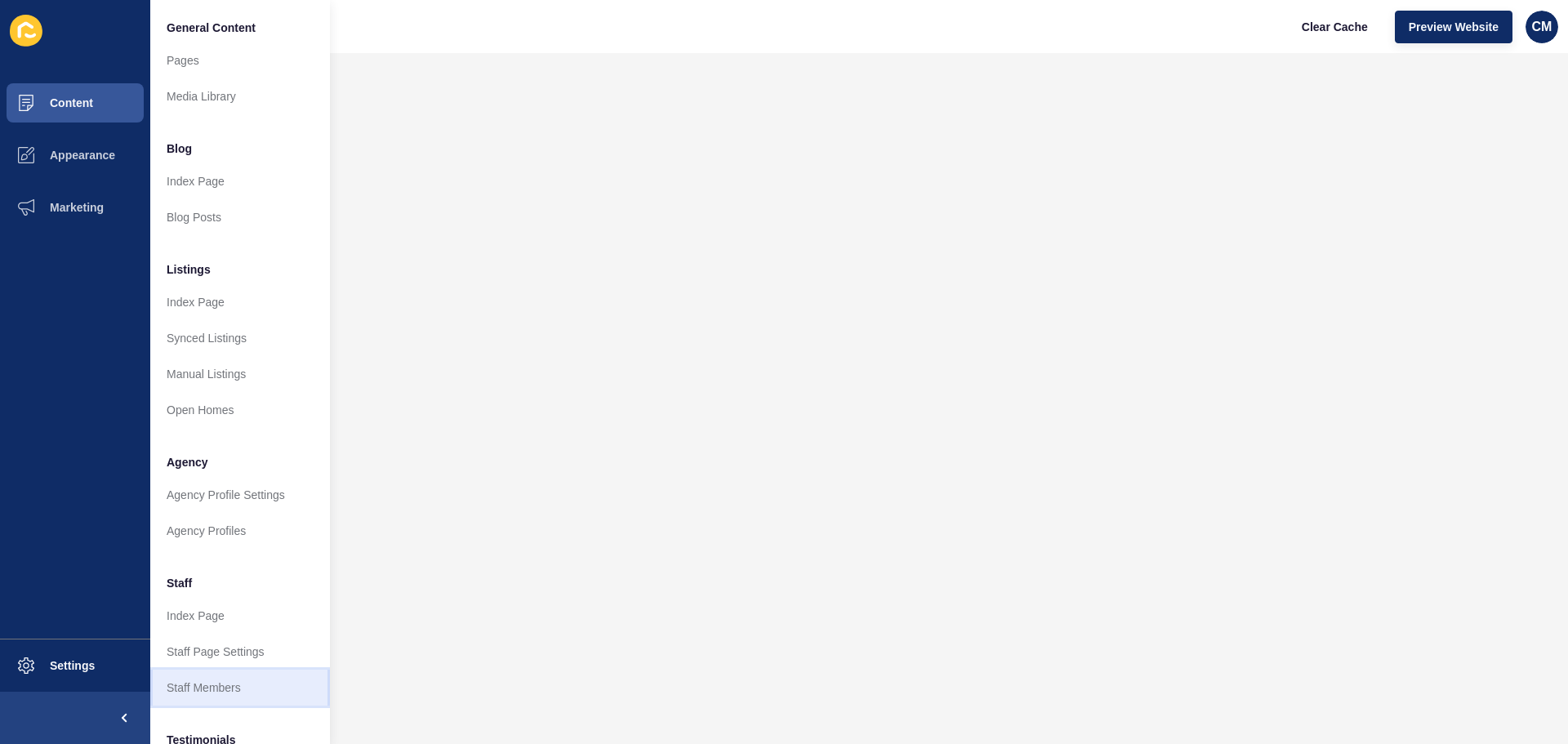
click at [240, 695] on link "Staff Members" at bounding box center [240, 687] width 180 height 36
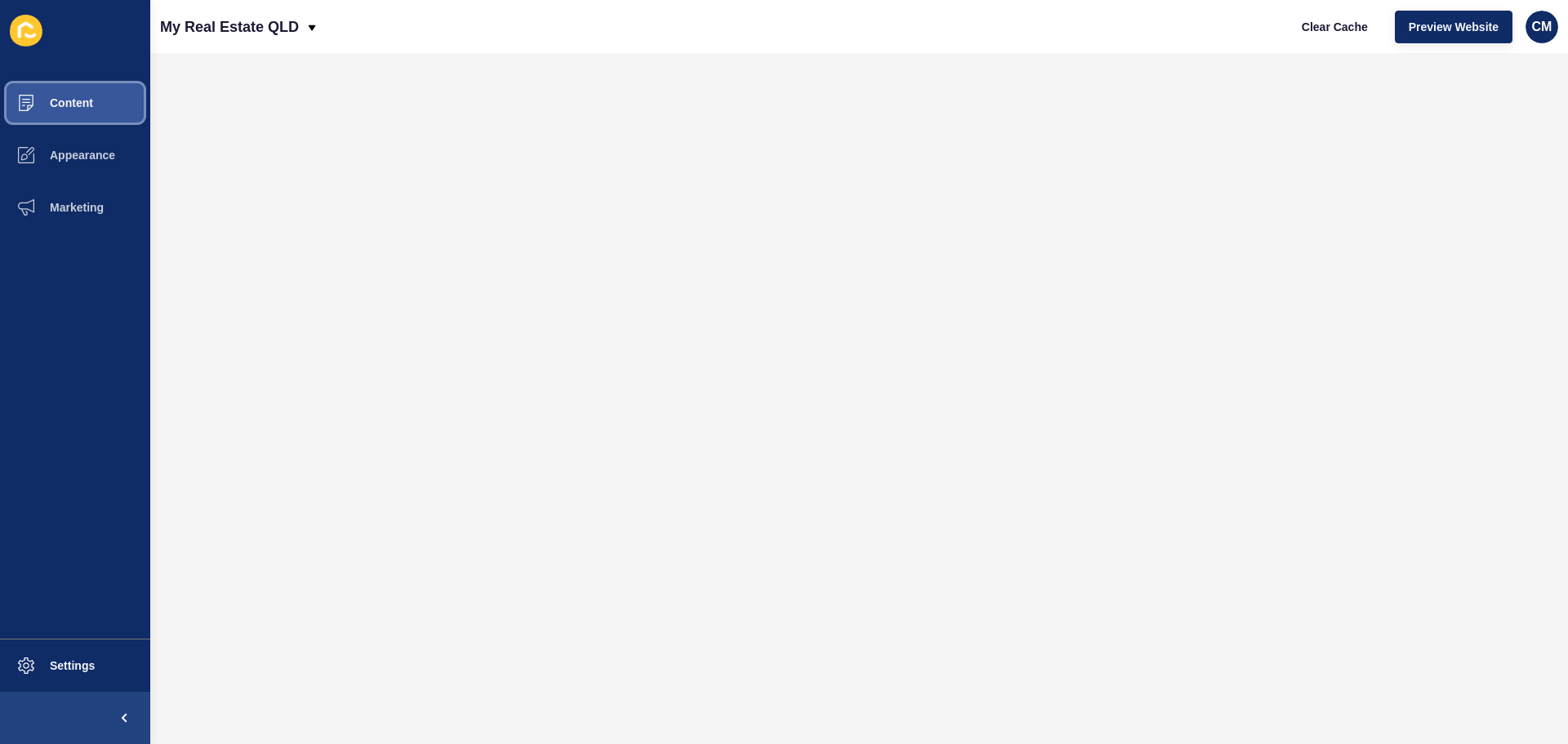
click at [77, 114] on button "Content" at bounding box center [75, 102] width 150 height 52
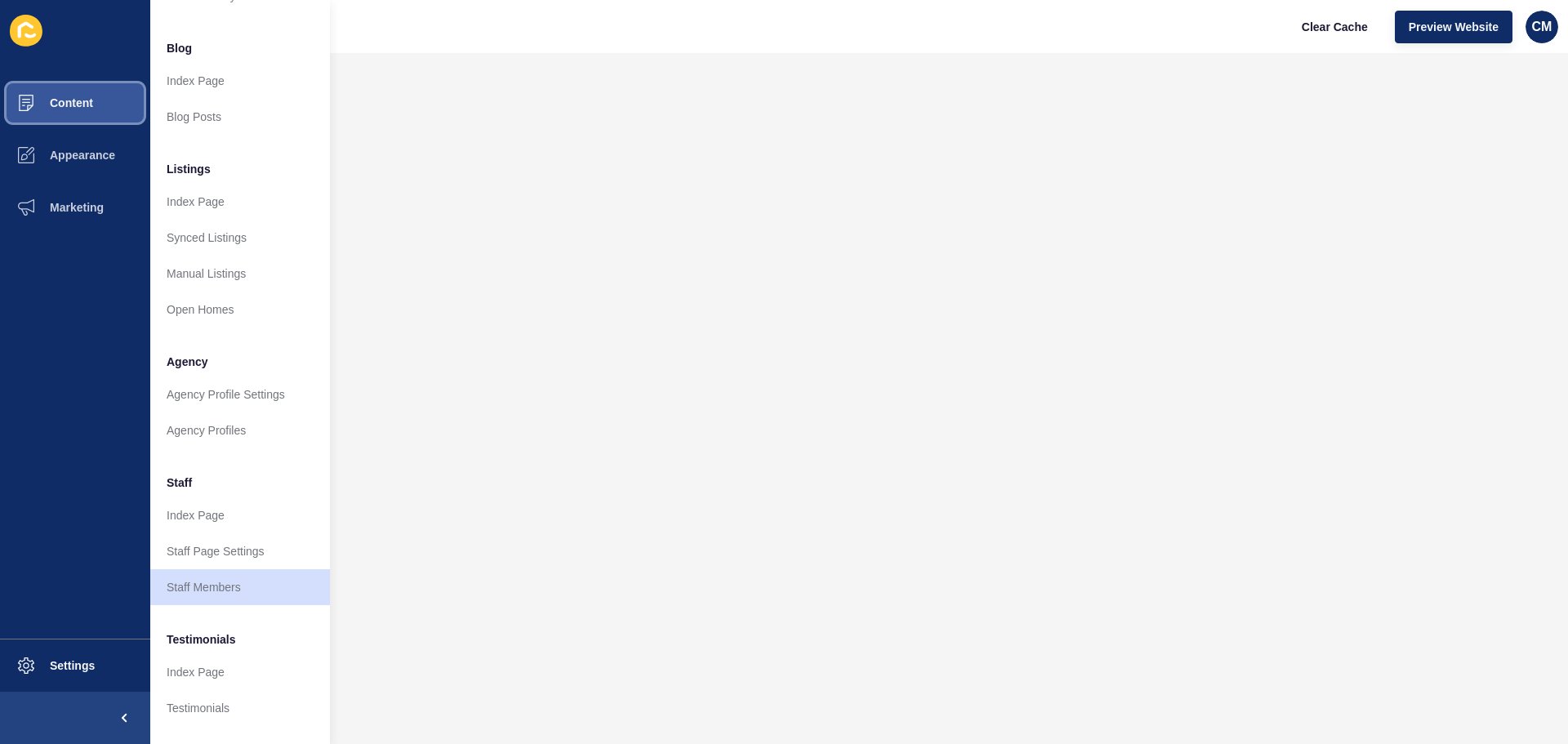
scroll to position [225, 0]
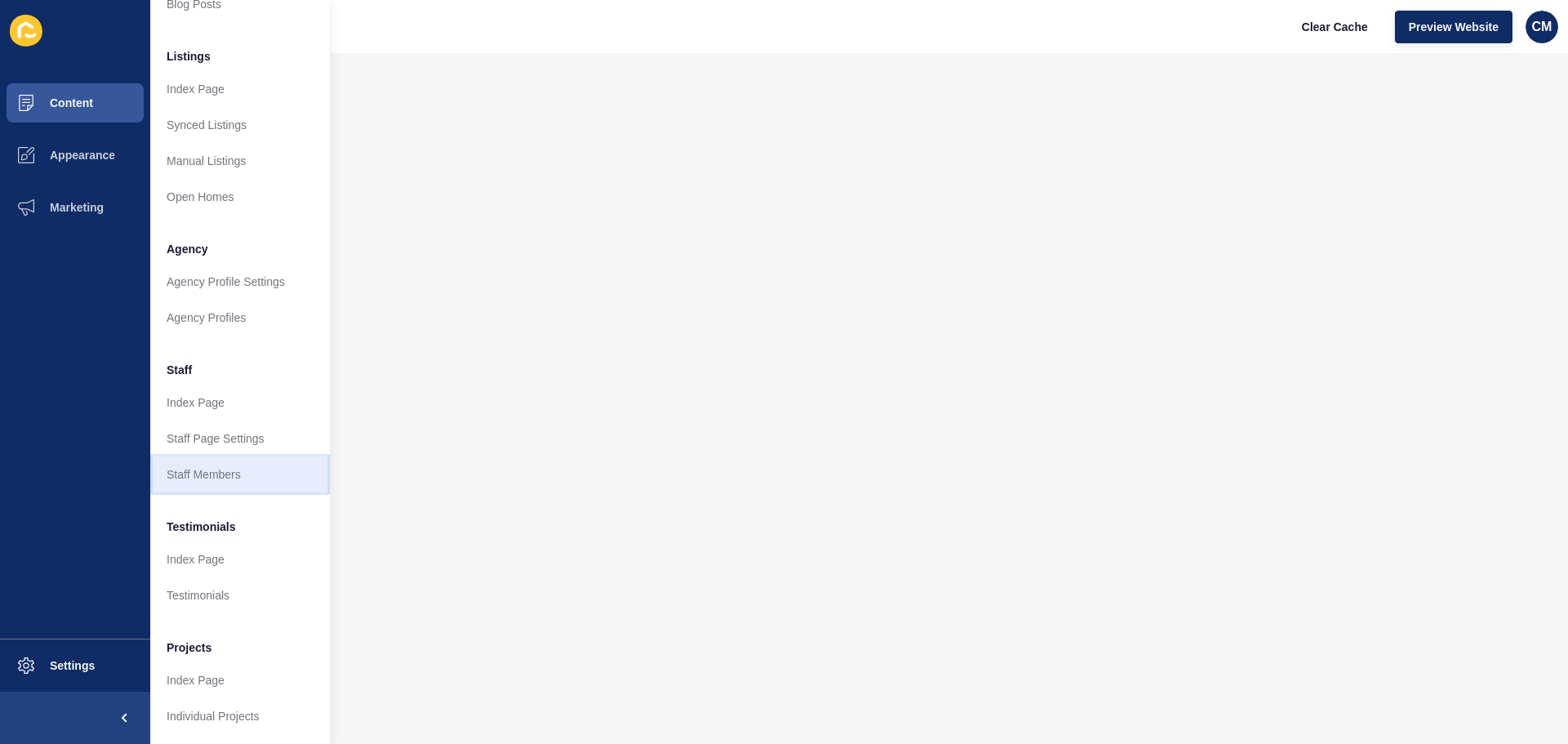
click at [252, 470] on link "Staff Members" at bounding box center [240, 474] width 180 height 36
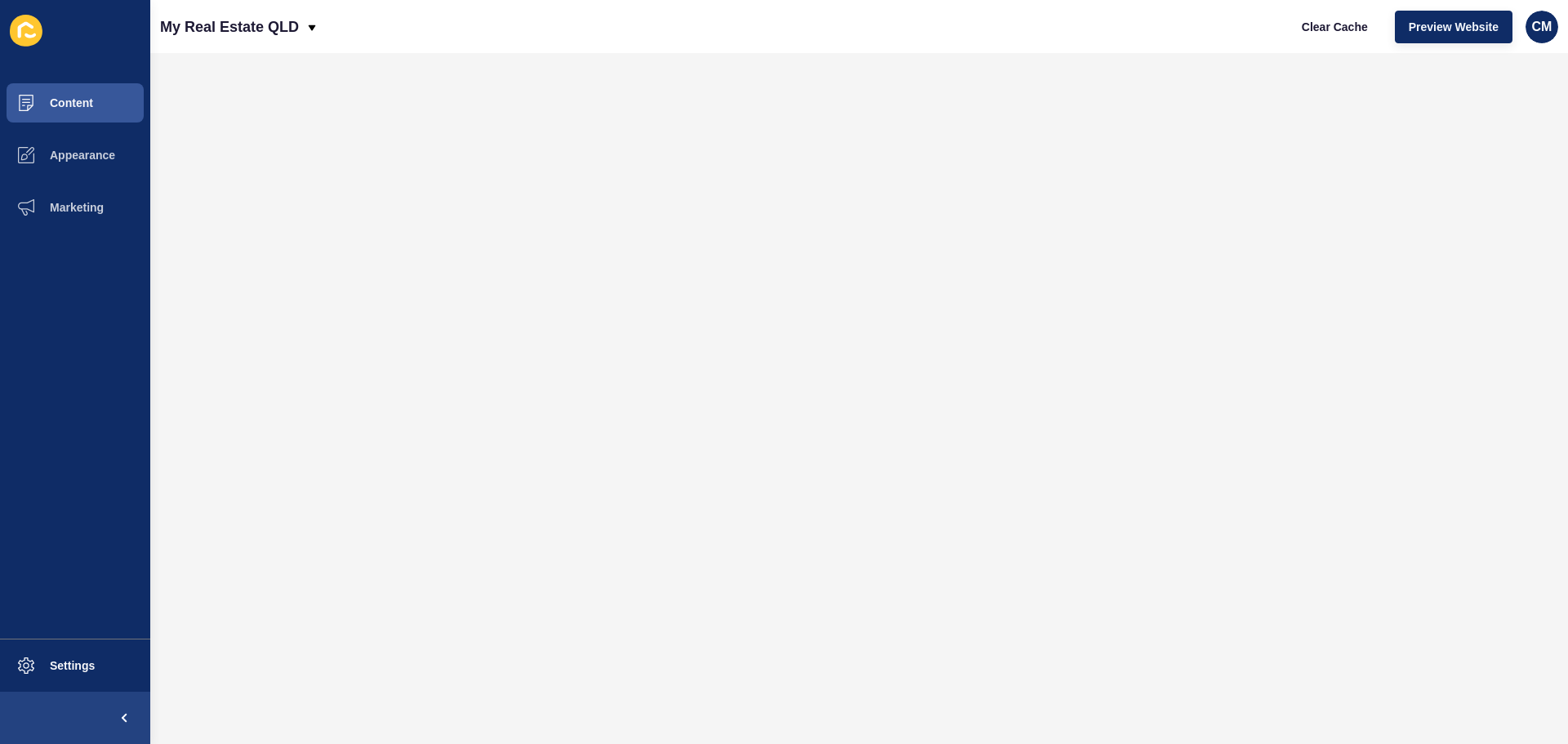
scroll to position [0, 0]
click at [55, 111] on button "Content" at bounding box center [75, 102] width 150 height 52
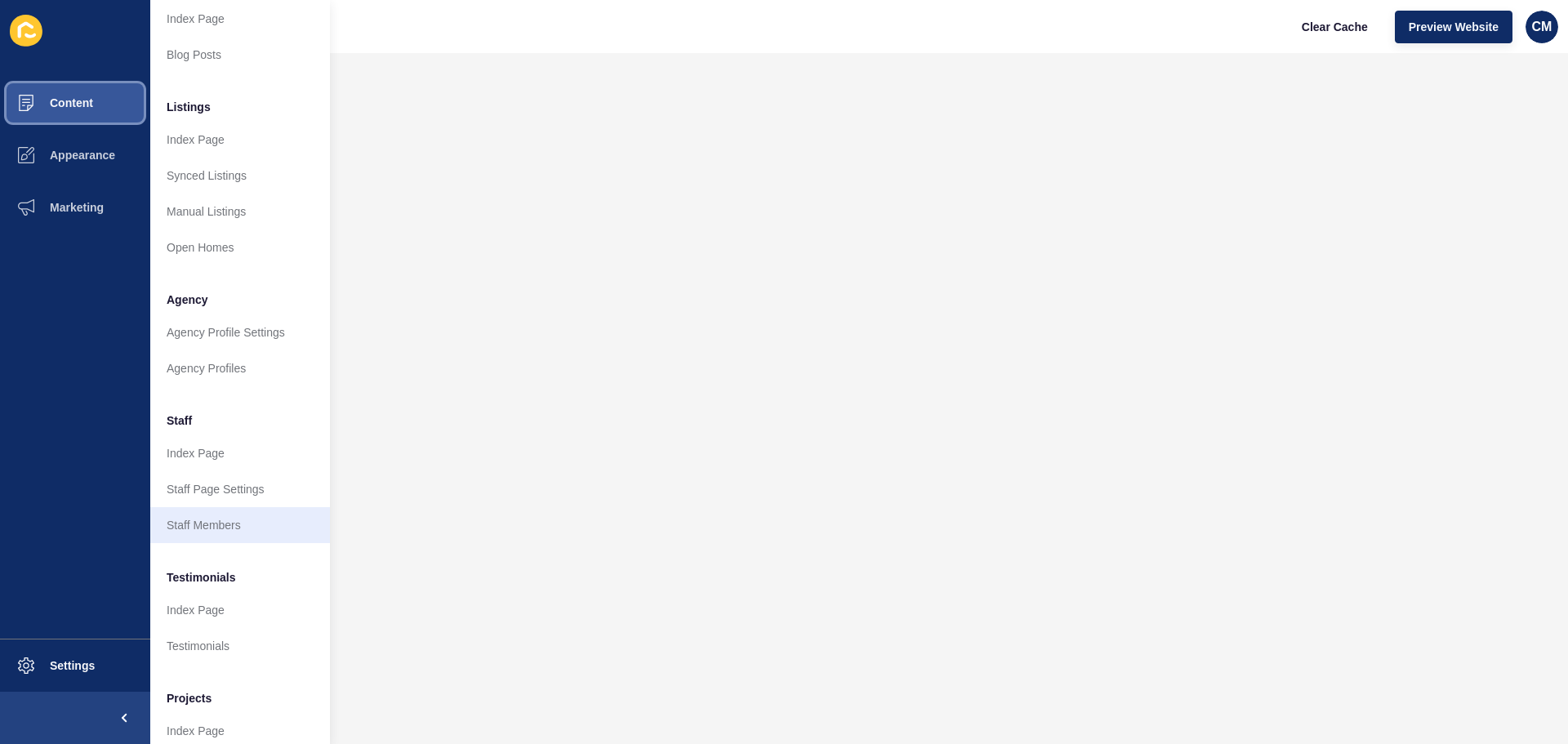
scroll to position [163, 0]
click at [230, 525] on link "Staff Members" at bounding box center [240, 524] width 180 height 36
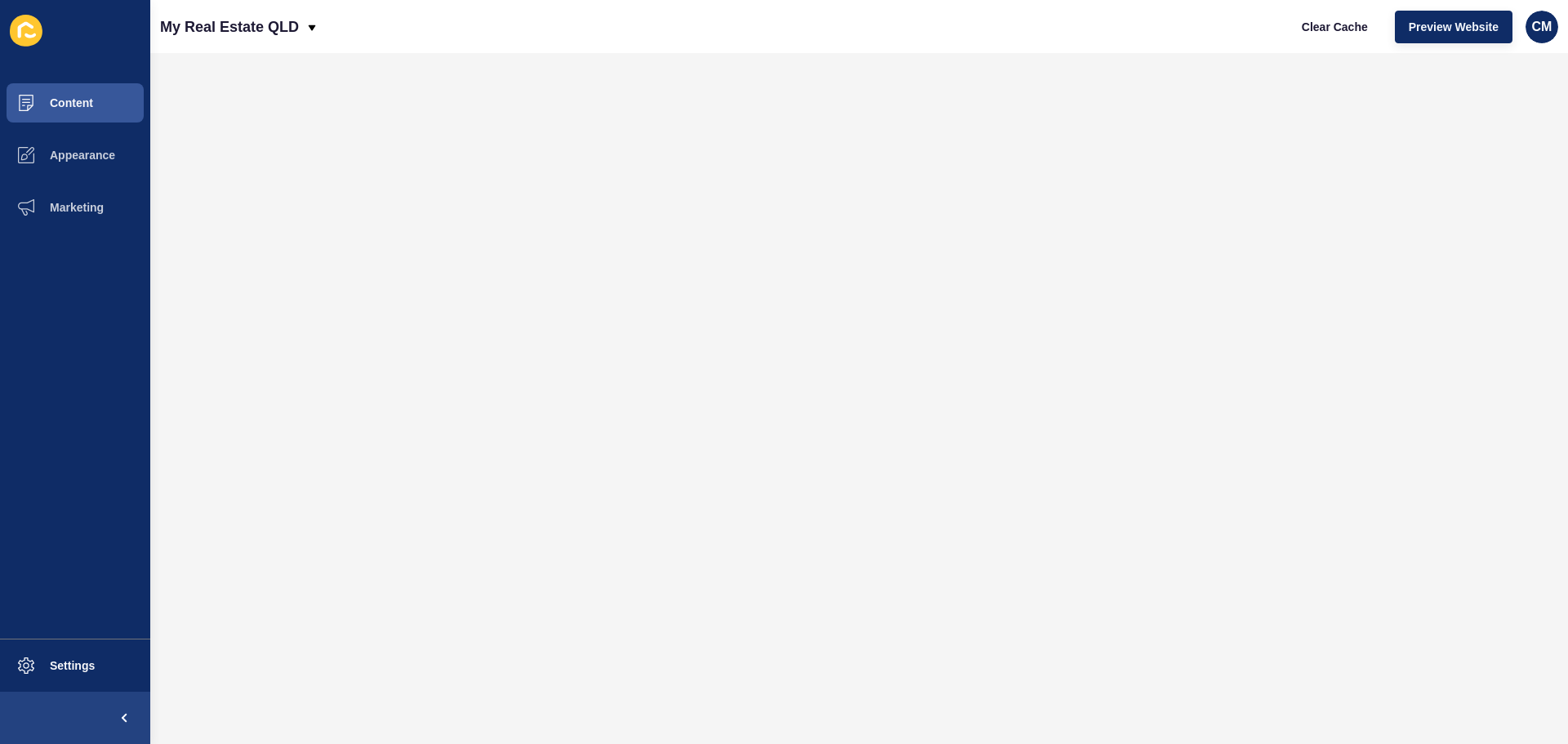
scroll to position [0, 0]
click at [76, 96] on button "Content" at bounding box center [75, 102] width 150 height 52
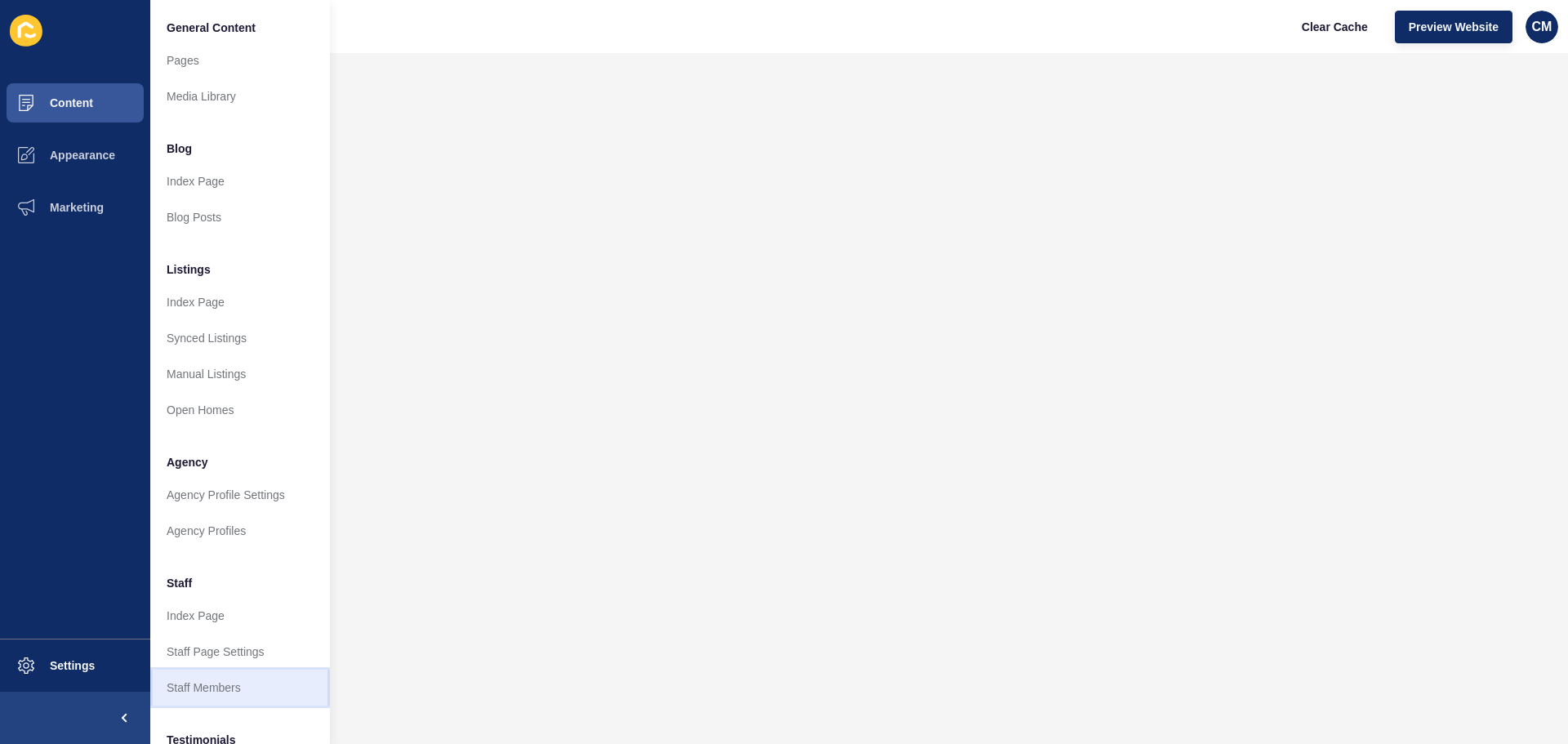
click at [232, 700] on link "Staff Members" at bounding box center [240, 687] width 180 height 36
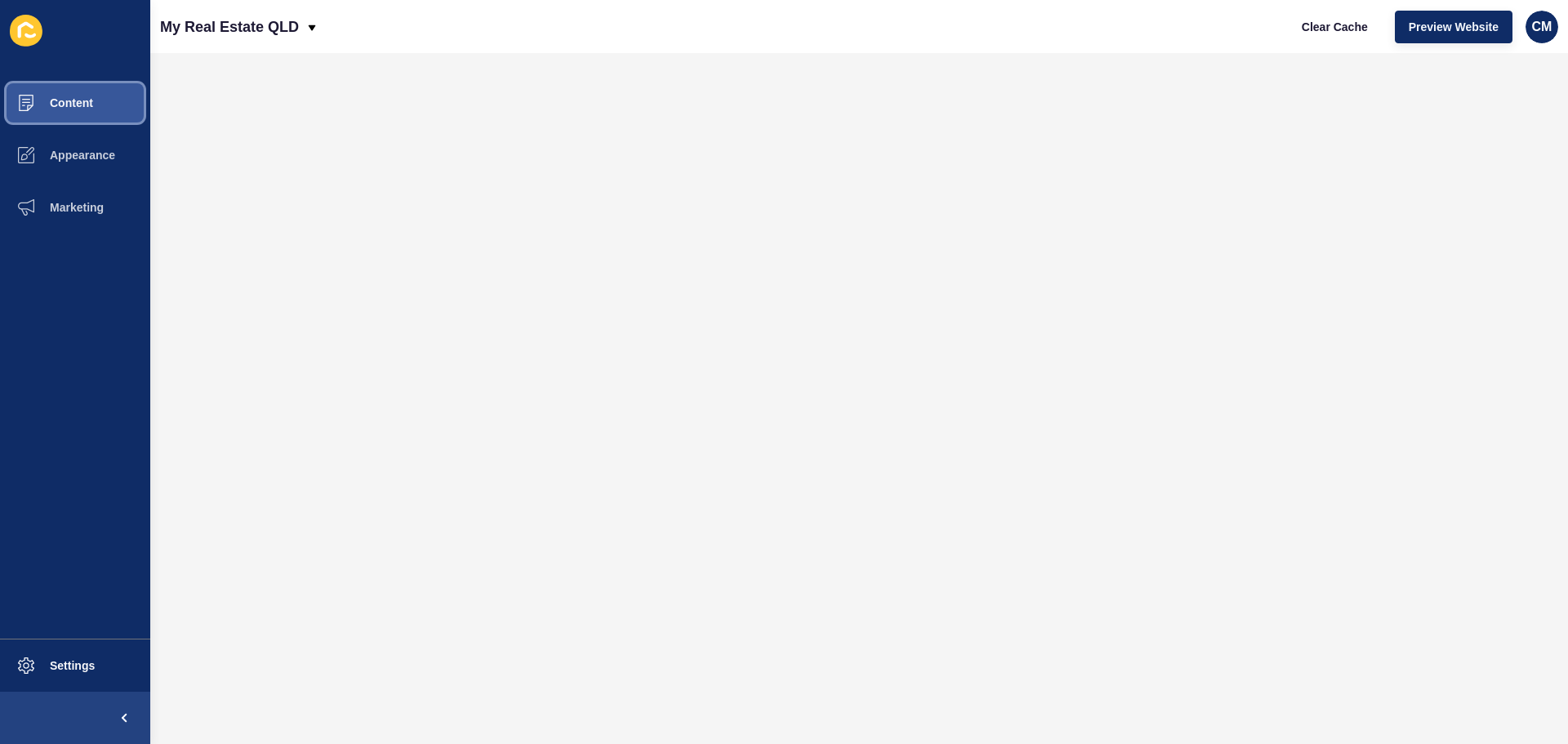
drag, startPoint x: 232, startPoint y: 700, endPoint x: 94, endPoint y: 97, distance: 618.6
click at [95, 97] on button "Content" at bounding box center [75, 102] width 150 height 52
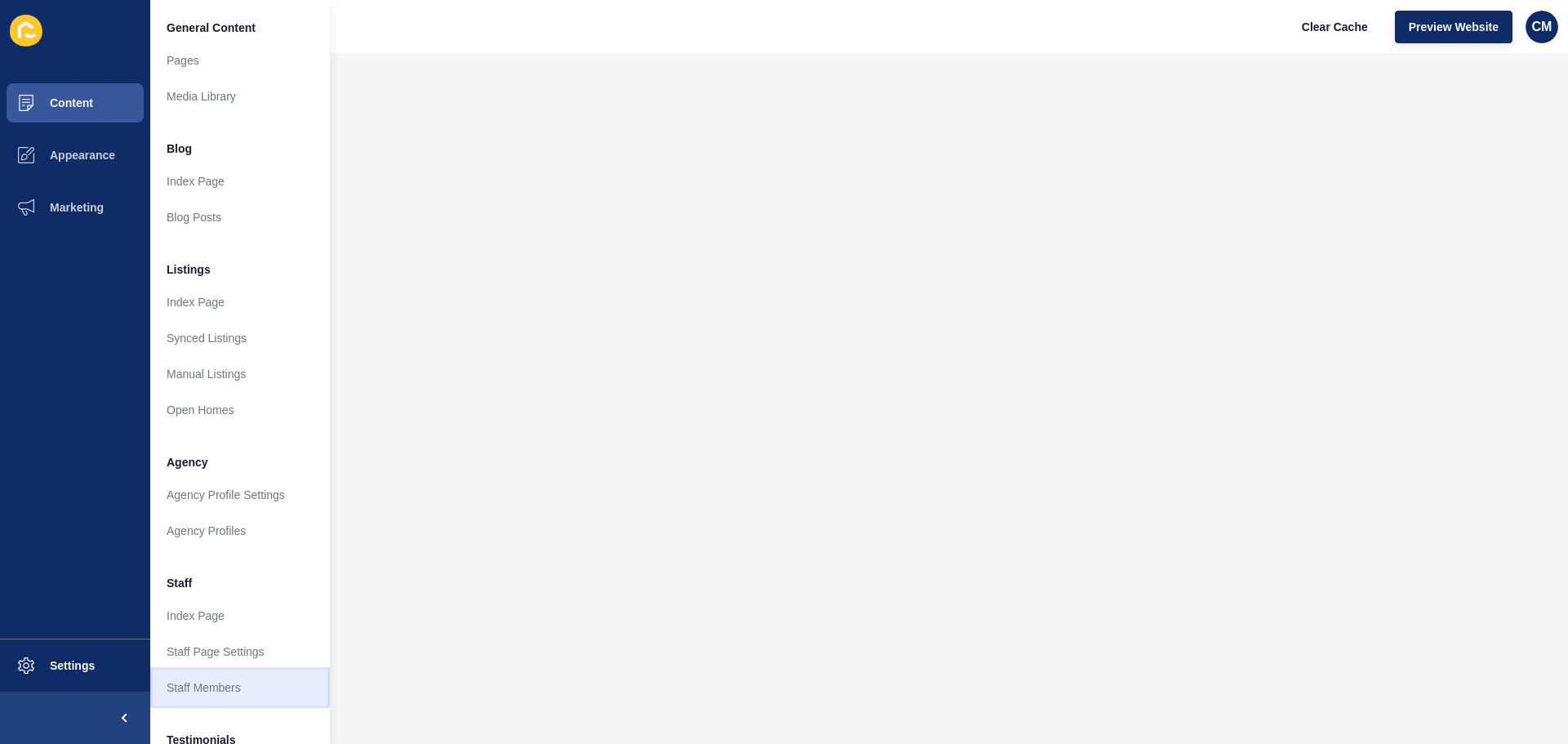
click at [232, 689] on link "Staff Members" at bounding box center [240, 687] width 180 height 36
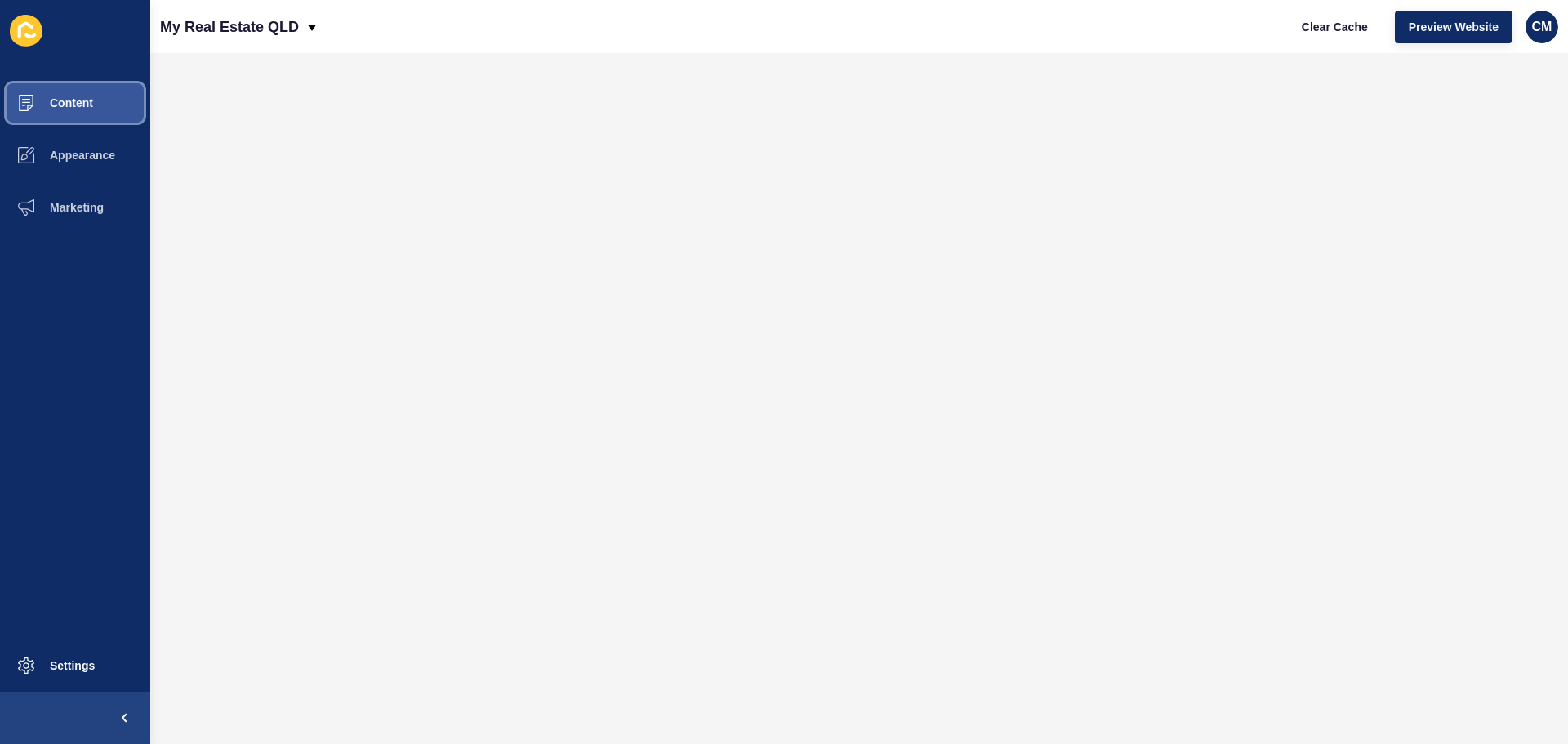
click at [89, 113] on button "Content" at bounding box center [75, 102] width 150 height 52
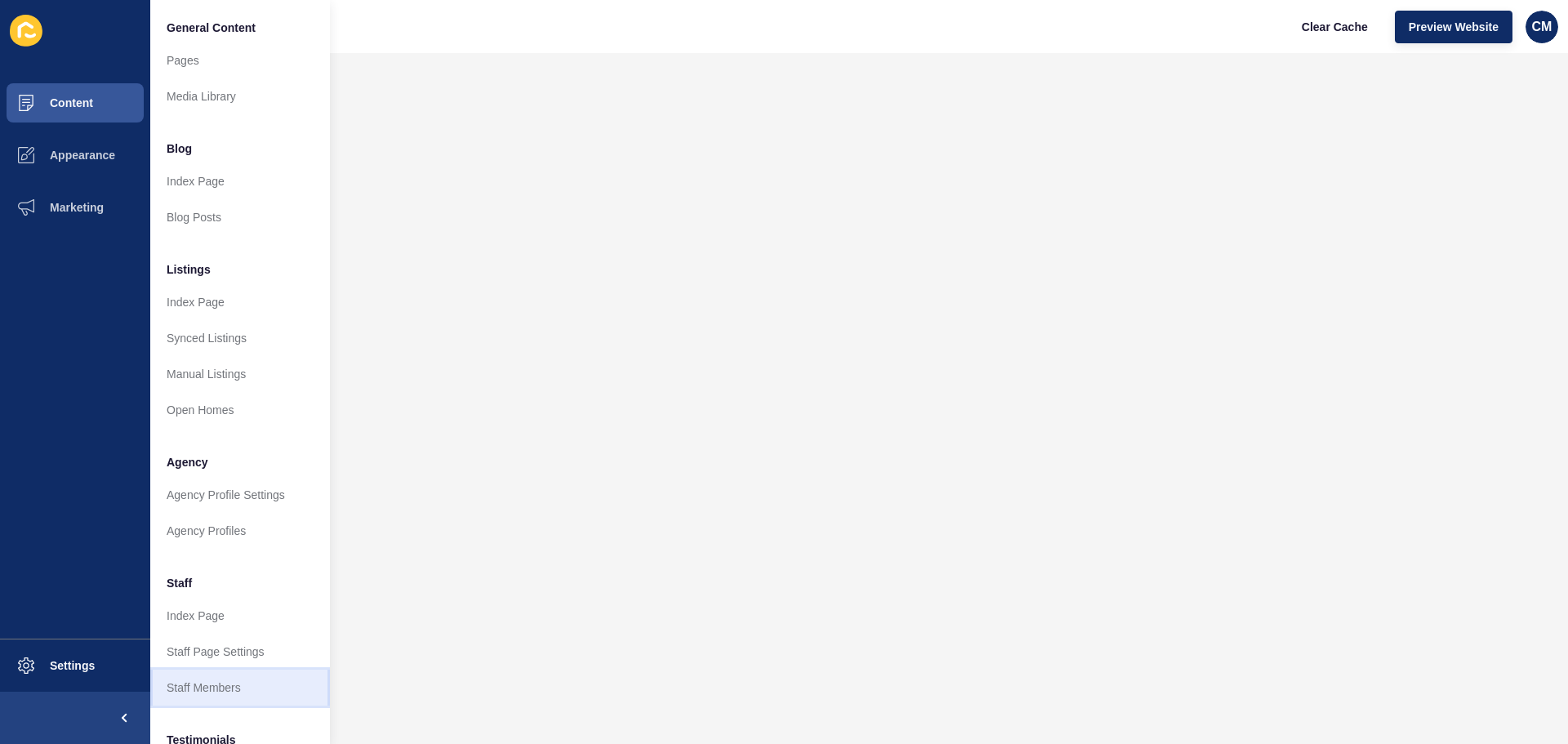
click at [222, 680] on link "Staff Members" at bounding box center [240, 687] width 180 height 36
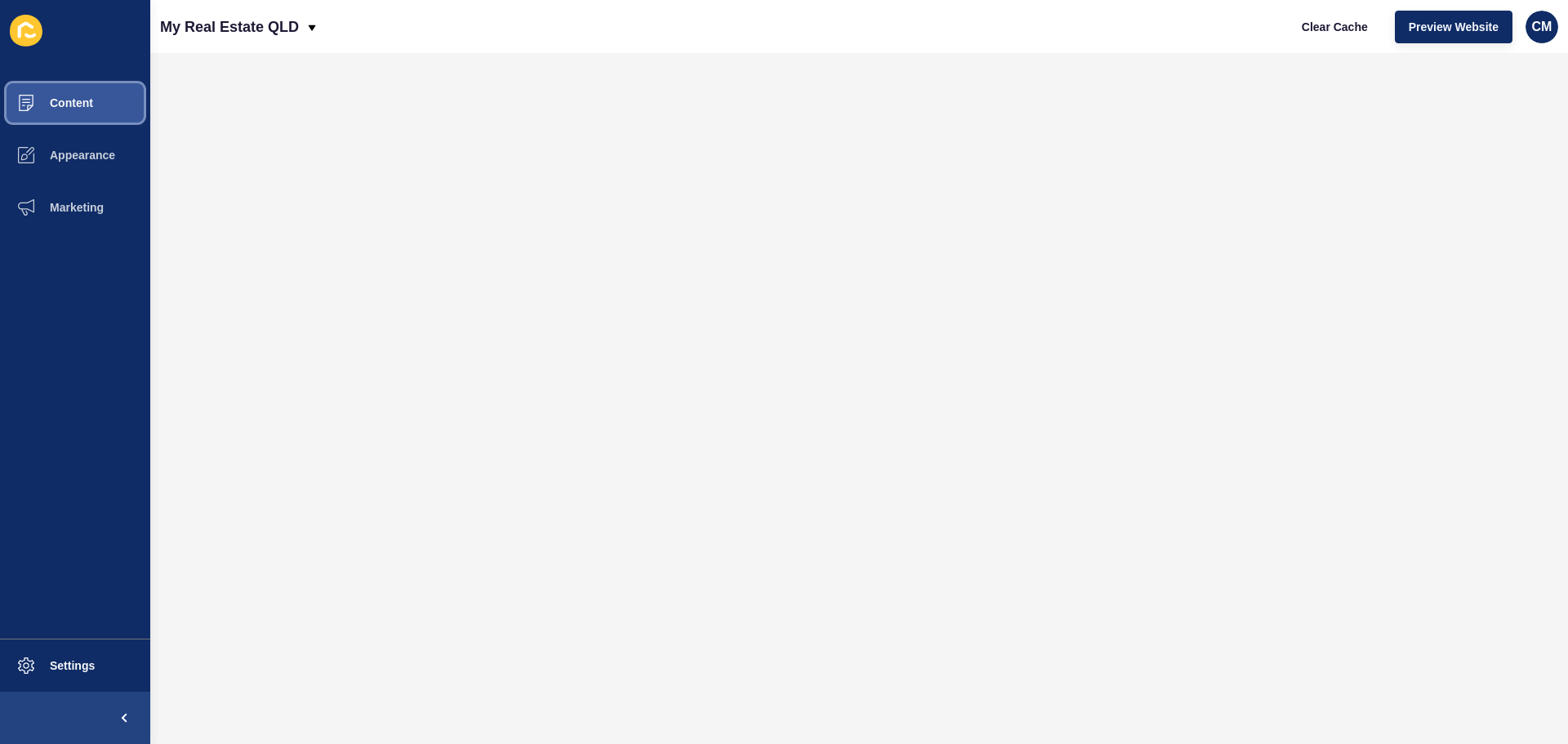
click at [89, 97] on span "Content" at bounding box center [45, 103] width 96 height 13
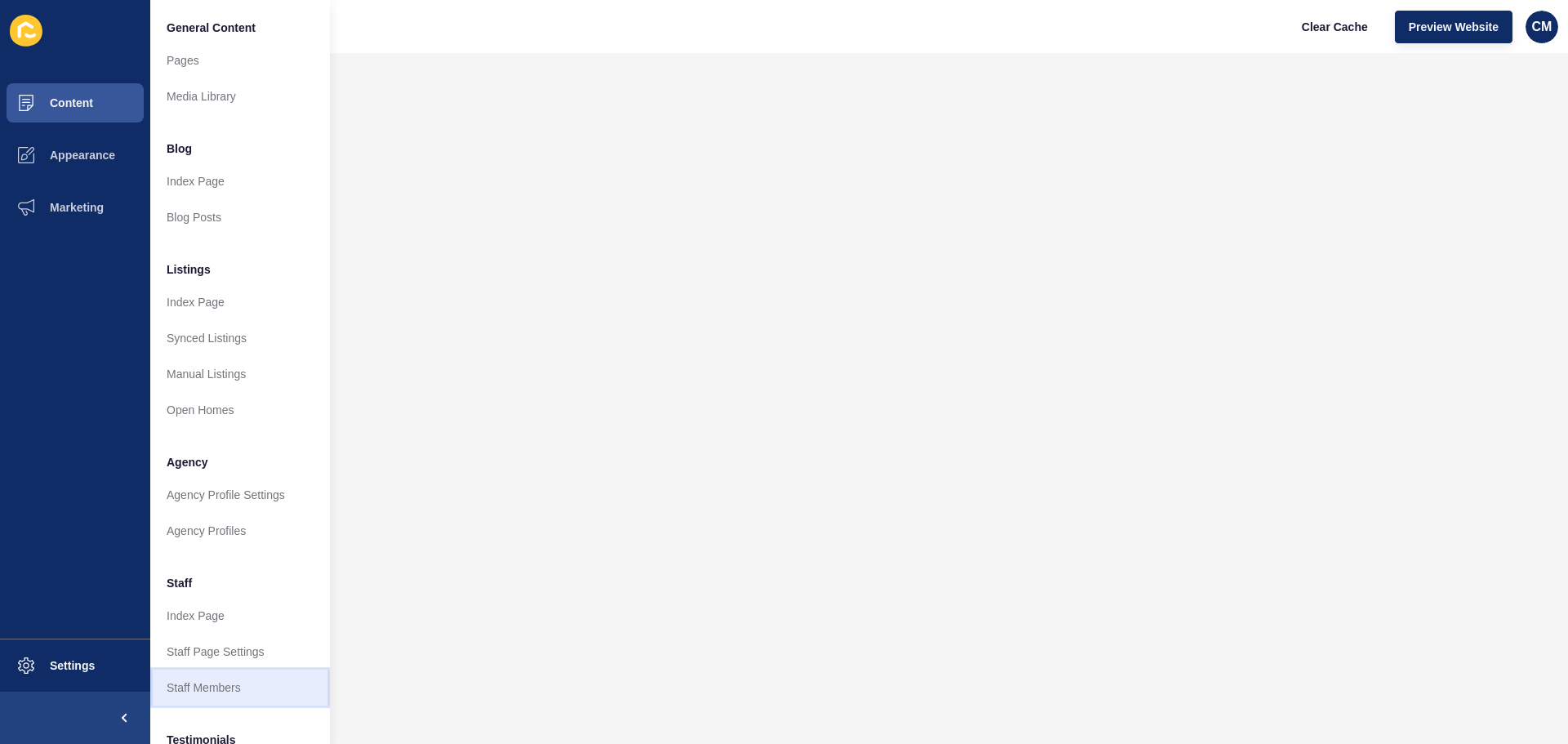
click at [240, 691] on link "Staff Members" at bounding box center [240, 687] width 180 height 36
